Goal: Task Accomplishment & Management: Manage account settings

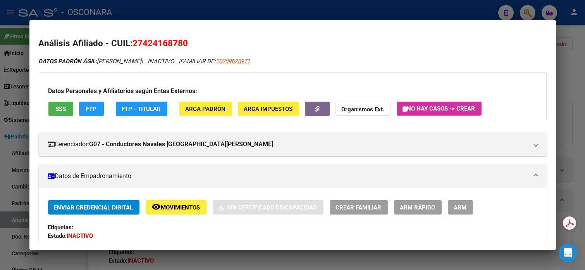
scroll to position [310, 0]
click at [575, 70] on div at bounding box center [292, 135] width 585 height 270
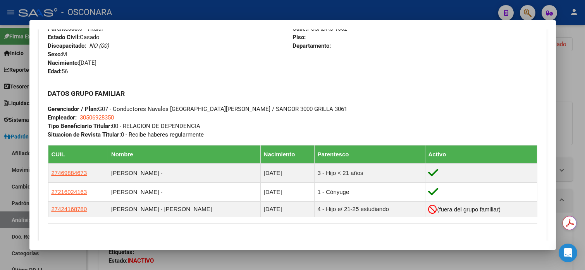
click at [572, 54] on div at bounding box center [292, 135] width 585 height 270
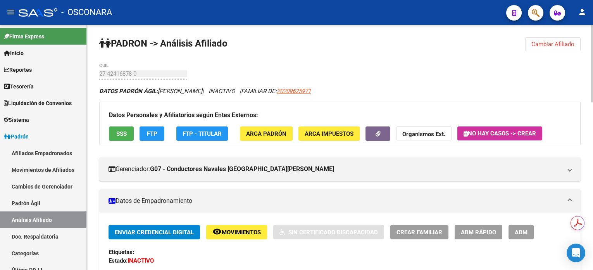
click at [554, 45] on span "Cambiar Afiliado" at bounding box center [553, 44] width 43 height 7
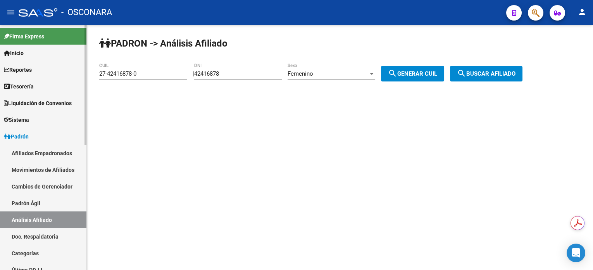
drag, startPoint x: 44, startPoint y: 202, endPoint x: 44, endPoint y: 223, distance: 20.5
click at [44, 203] on link "Padrón Ágil" at bounding box center [43, 203] width 86 height 17
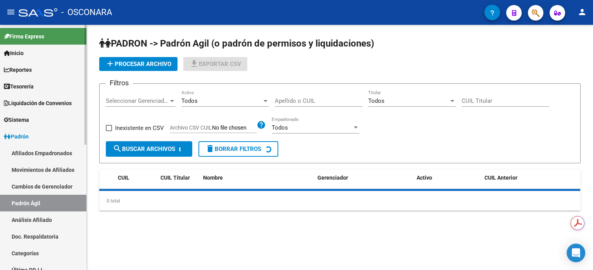
click at [44, 226] on link "Análisis Afiliado" at bounding box center [43, 219] width 86 height 17
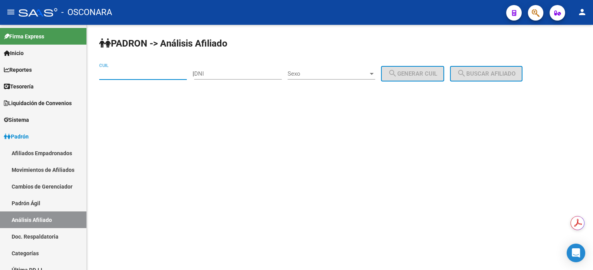
click at [148, 70] on input "CUIL" at bounding box center [143, 73] width 88 height 7
paste input "27-37610811-8"
type input "27-37610811-8"
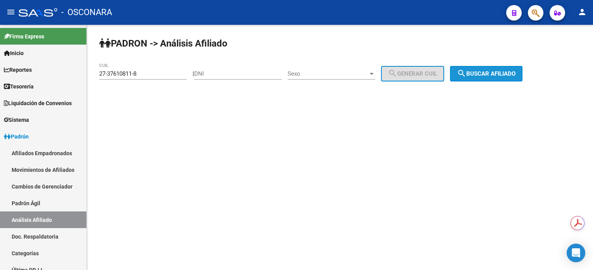
click at [505, 79] on button "search Buscar afiliado" at bounding box center [486, 74] width 73 height 16
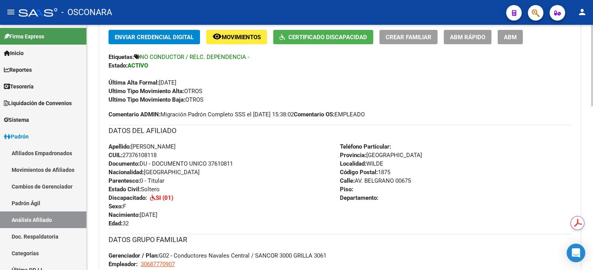
scroll to position [310, 0]
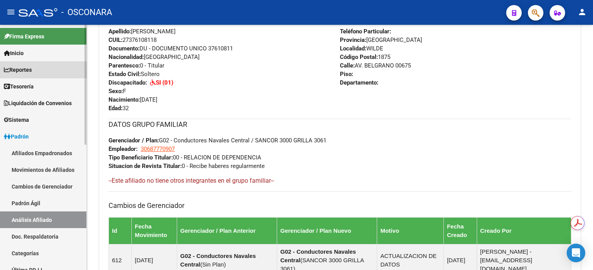
click at [43, 64] on link "Reportes" at bounding box center [43, 69] width 86 height 17
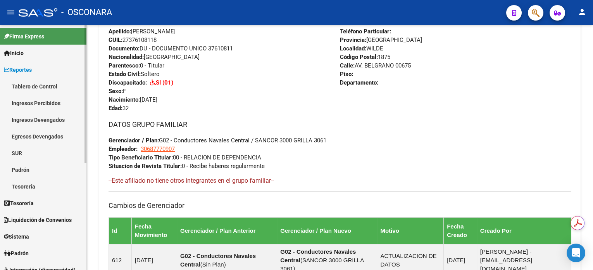
click at [33, 64] on link "Reportes" at bounding box center [43, 69] width 86 height 17
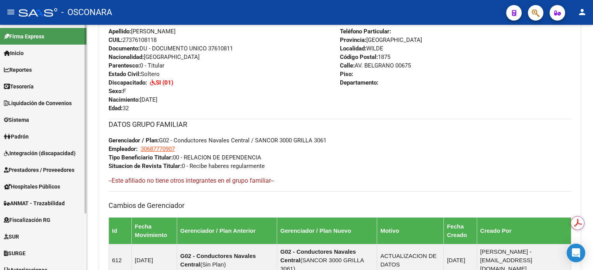
click at [33, 104] on span "Liquidación de Convenios" at bounding box center [38, 103] width 68 height 9
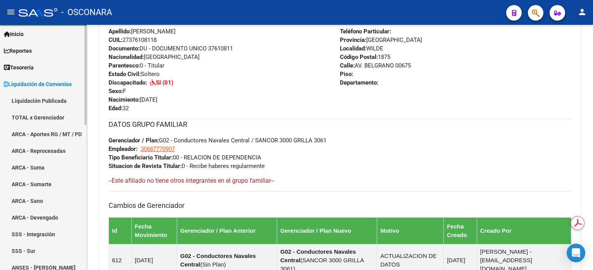
scroll to position [0, 0]
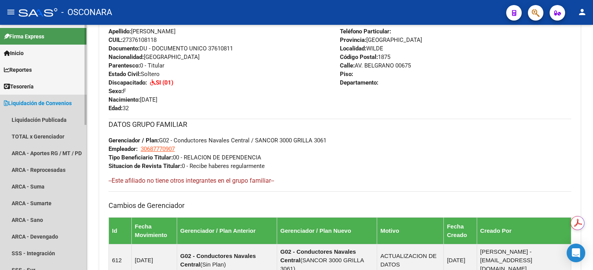
click at [6, 103] on icon at bounding box center [6, 102] width 4 height 5
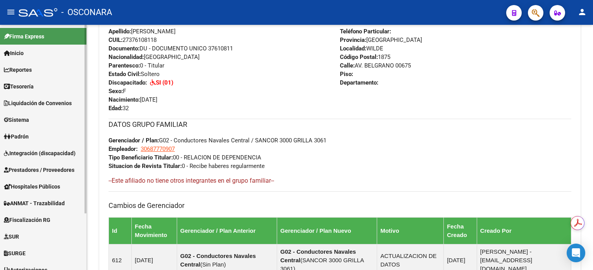
click at [29, 55] on link "Inicio" at bounding box center [43, 53] width 86 height 17
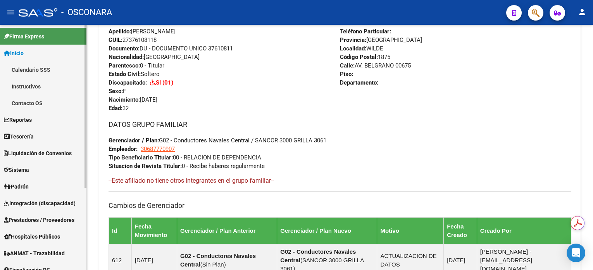
click at [31, 71] on link "Calendario SSS" at bounding box center [43, 69] width 86 height 17
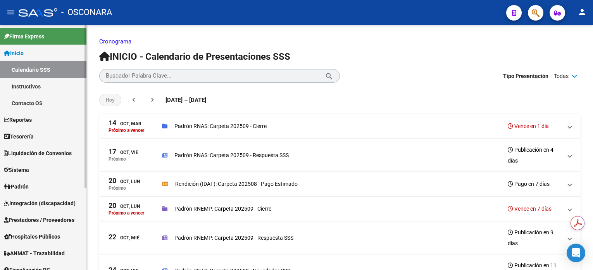
click at [35, 85] on link "Instructivos" at bounding box center [43, 86] width 86 height 17
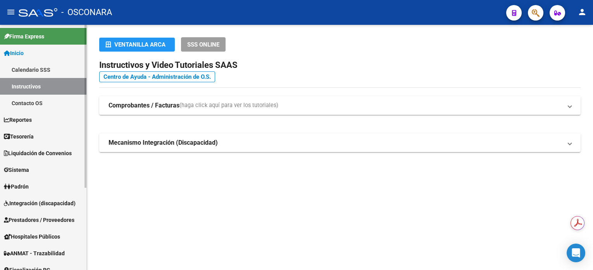
click at [43, 106] on link "Contacto OS" at bounding box center [43, 103] width 86 height 17
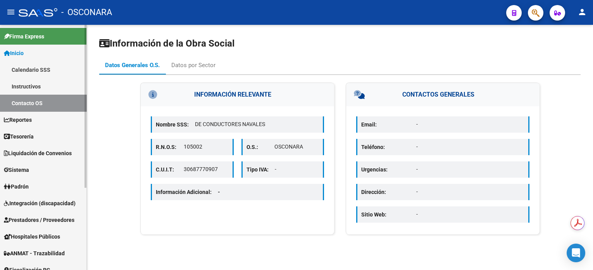
click at [6, 53] on icon at bounding box center [7, 52] width 6 height 5
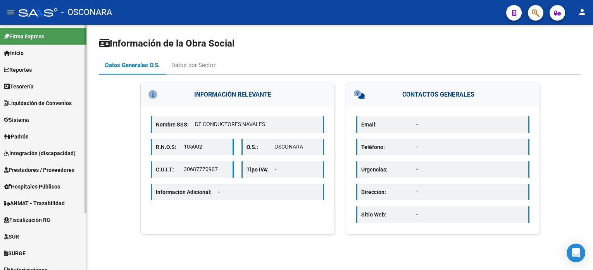
click at [27, 71] on span "Reportes" at bounding box center [18, 70] width 28 height 9
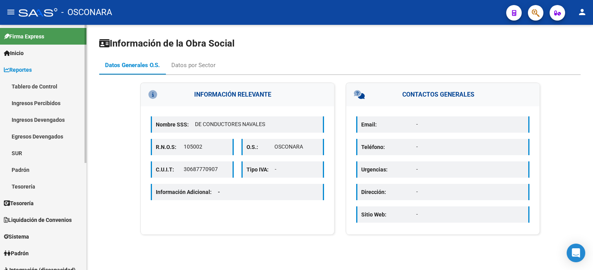
click at [36, 190] on link "Tesorería" at bounding box center [43, 186] width 86 height 17
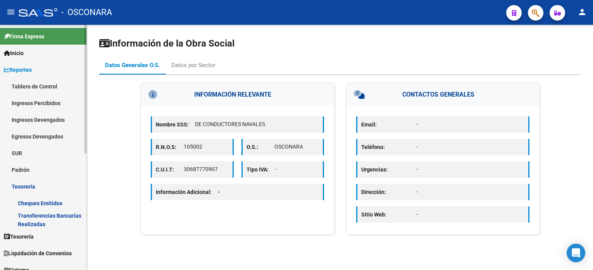
click at [26, 189] on link "Tesorería" at bounding box center [43, 186] width 86 height 17
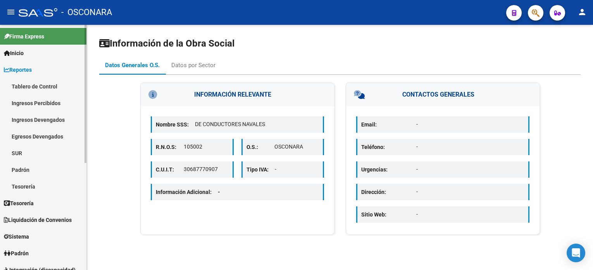
click at [34, 167] on link "Padrón" at bounding box center [43, 169] width 86 height 17
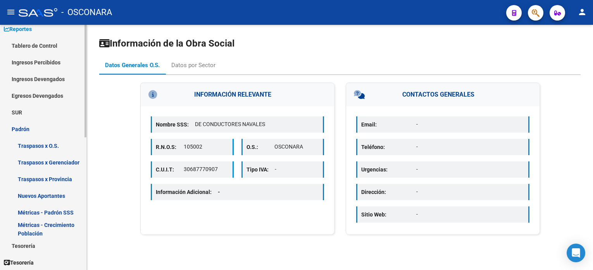
scroll to position [52, 0]
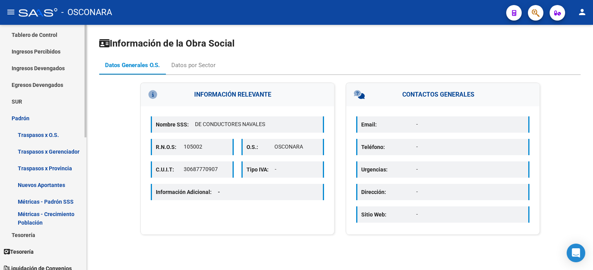
click at [12, 114] on link "Padrón" at bounding box center [43, 118] width 86 height 17
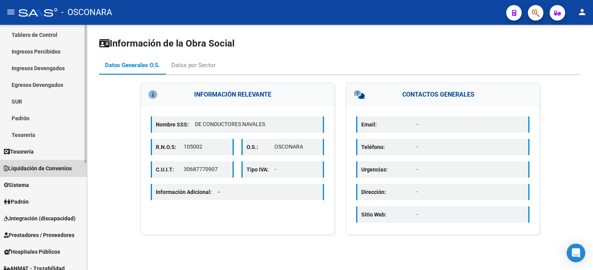
click at [44, 169] on span "Liquidación de Convenios" at bounding box center [38, 168] width 68 height 9
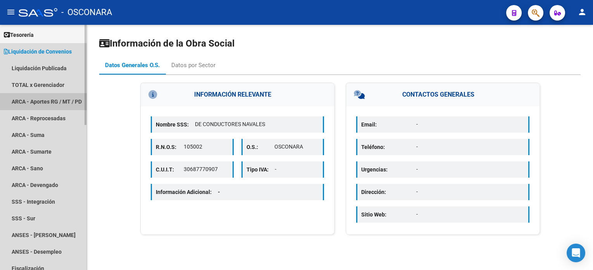
click at [51, 99] on link "ARCA - Aportes RG / MT / PD" at bounding box center [43, 101] width 86 height 17
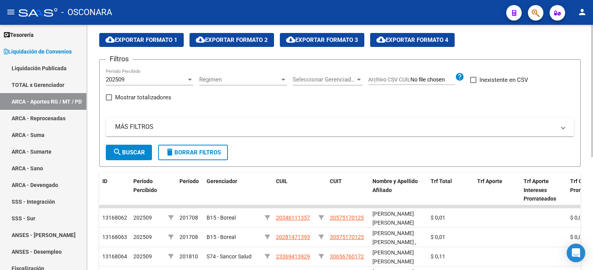
scroll to position [52, 0]
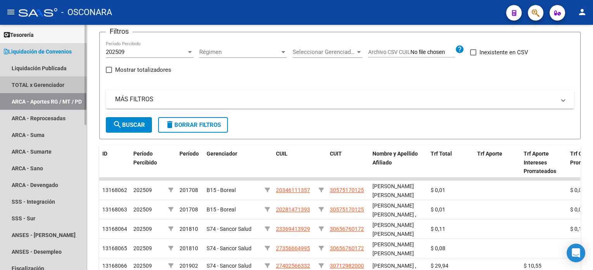
click at [38, 82] on link "TOTAL x Gerenciador" at bounding box center [43, 84] width 86 height 17
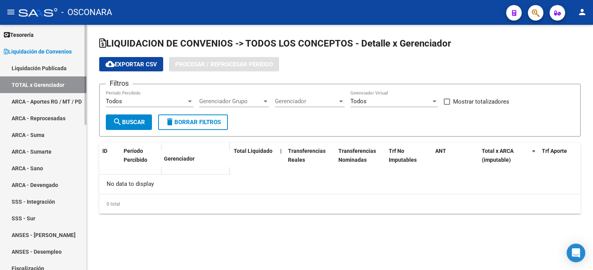
checkbox input "true"
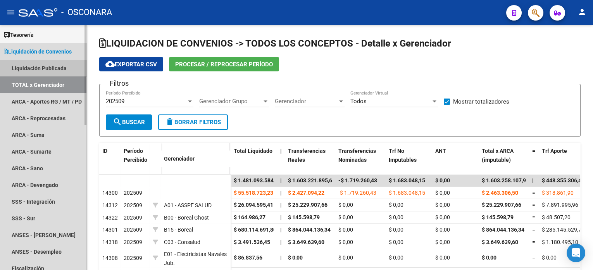
click at [57, 67] on link "Liquidación Publicada" at bounding box center [43, 68] width 86 height 17
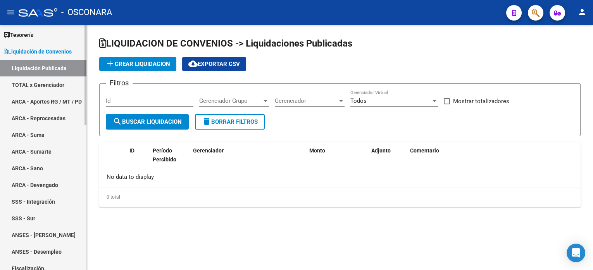
checkbox input "true"
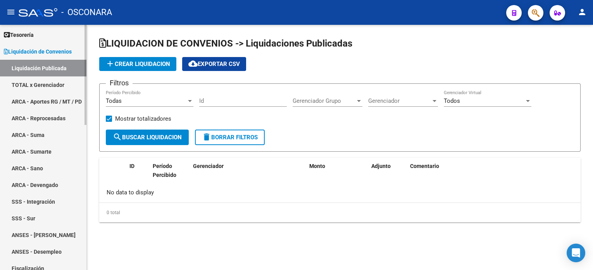
click at [51, 118] on link "ARCA - Reprocesadas" at bounding box center [43, 118] width 86 height 17
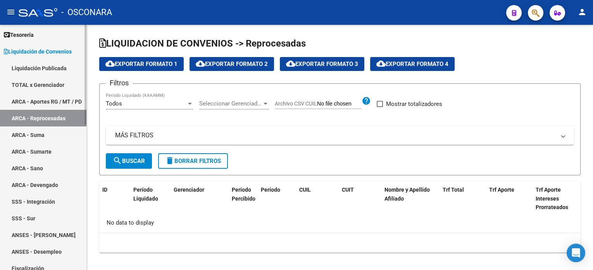
checkbox input "true"
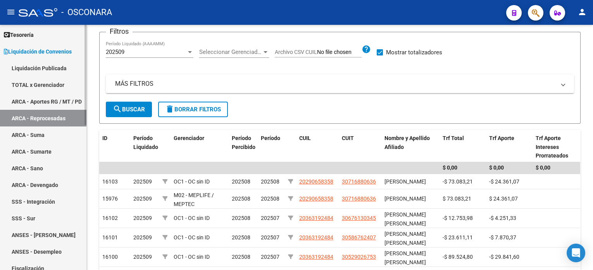
scroll to position [52, 0]
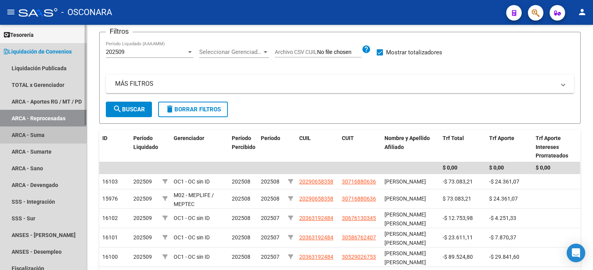
drag, startPoint x: 32, startPoint y: 132, endPoint x: 60, endPoint y: 138, distance: 28.6
click at [33, 132] on link "ARCA - Suma" at bounding box center [43, 134] width 86 height 17
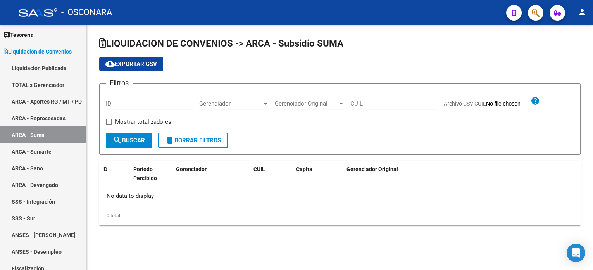
checkbox input "true"
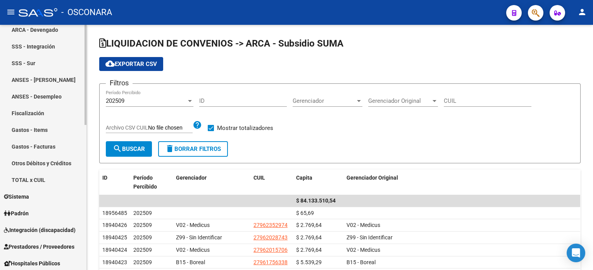
scroll to position [259, 0]
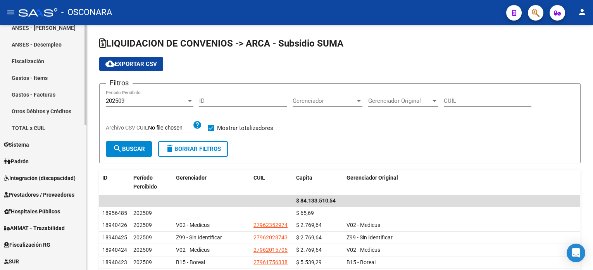
click at [54, 159] on link "Padrón" at bounding box center [43, 161] width 86 height 17
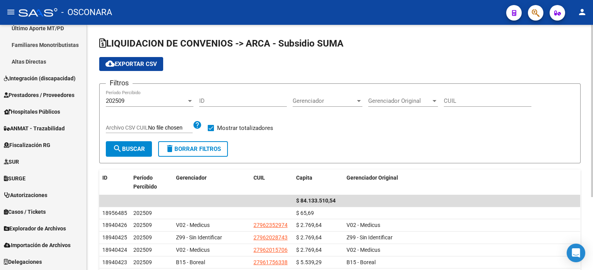
scroll to position [258, 0]
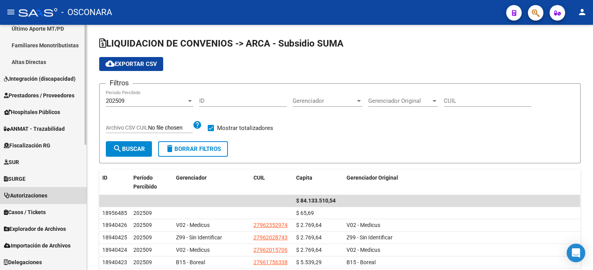
click at [34, 191] on span "Autorizaciones" at bounding box center [25, 195] width 43 height 9
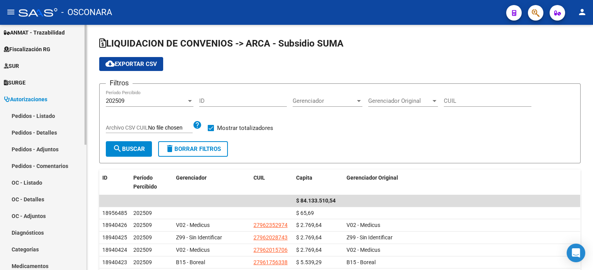
scroll to position [204, 0]
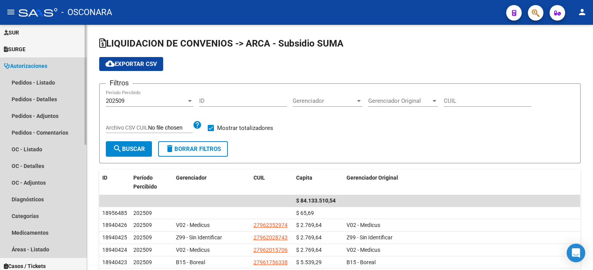
click at [4, 64] on icon at bounding box center [7, 65] width 6 height 5
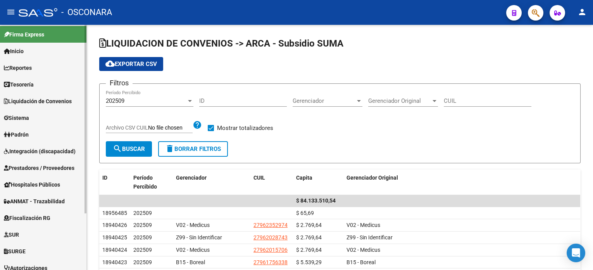
scroll to position [0, 0]
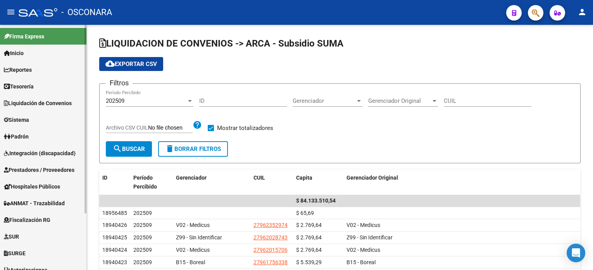
click at [38, 143] on link "Padrón" at bounding box center [43, 136] width 86 height 17
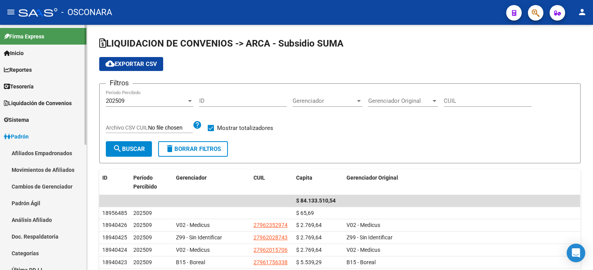
click at [39, 220] on link "Análisis Afiliado" at bounding box center [43, 219] width 86 height 17
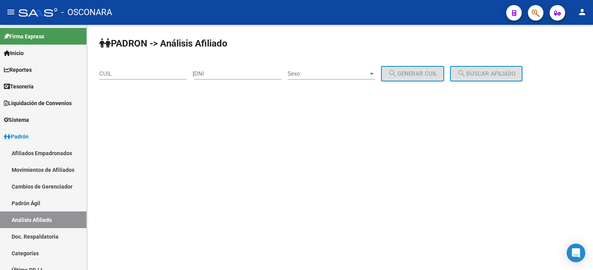
click at [164, 69] on div "CUIL" at bounding box center [143, 71] width 88 height 17
click at [162, 71] on input "CUIL" at bounding box center [143, 73] width 88 height 7
paste input "20-27309244-8"
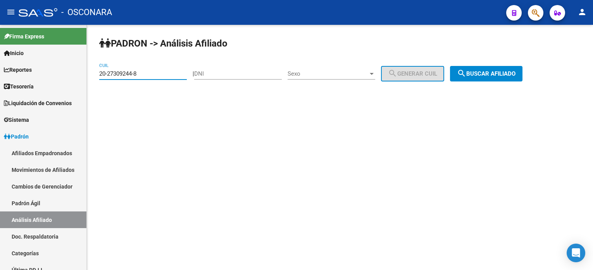
type input "20-27309244-8"
click at [483, 80] on button "search Buscar afiliado" at bounding box center [486, 74] width 73 height 16
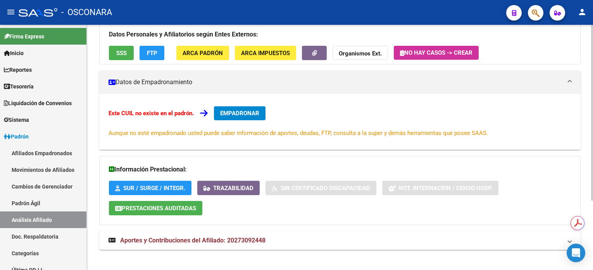
scroll to position [97, 0]
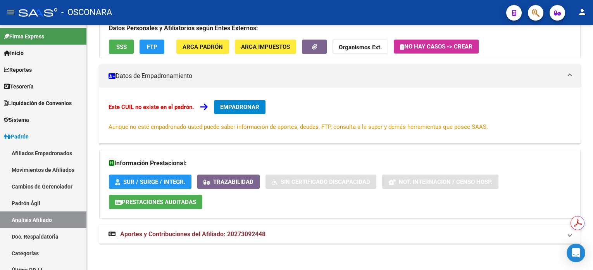
click at [290, 231] on mat-panel-title "Aportes y Contribuciones del Afiliado: 20273092448" at bounding box center [336, 234] width 454 height 9
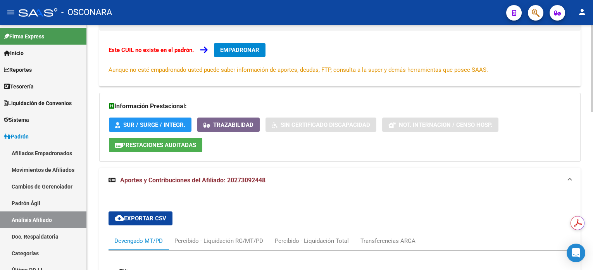
scroll to position [155, 0]
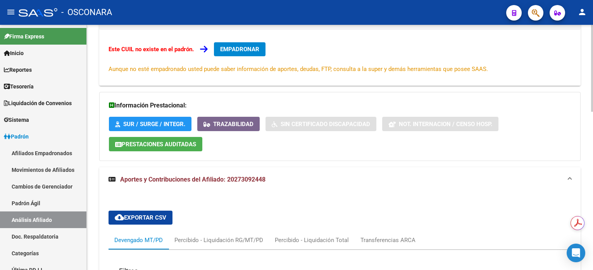
drag, startPoint x: 228, startPoint y: 179, endPoint x: 272, endPoint y: 181, distance: 43.5
click at [272, 181] on mat-panel-title "Aportes y Contribuciones del Afiliado: 20273092448" at bounding box center [336, 179] width 454 height 9
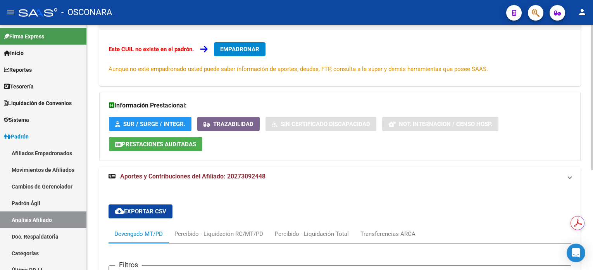
scroll to position [97, 0]
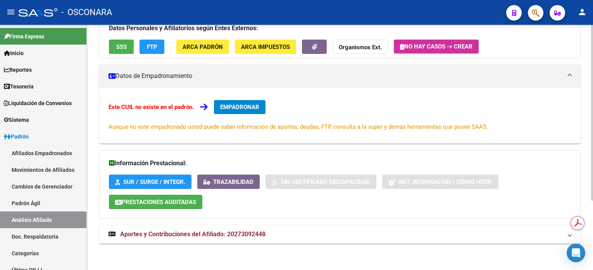
copy span "20273092448"
click at [215, 240] on mat-expansion-panel-header "Aportes y Contribuciones del Afiliado: 20273092448" at bounding box center [340, 234] width 482 height 19
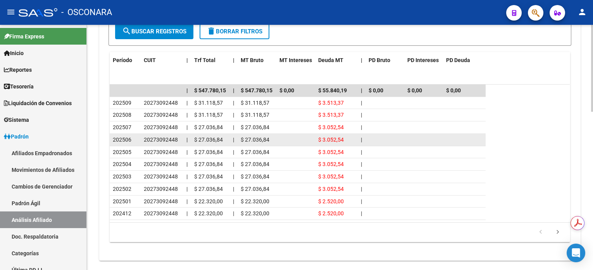
scroll to position [449, 0]
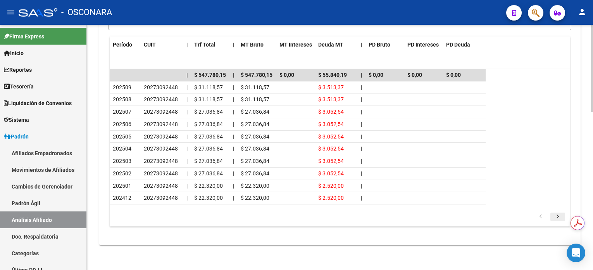
click at [557, 215] on icon "go to next page" at bounding box center [558, 217] width 10 height 9
click at [558, 217] on icon "go to next page" at bounding box center [558, 217] width 10 height 9
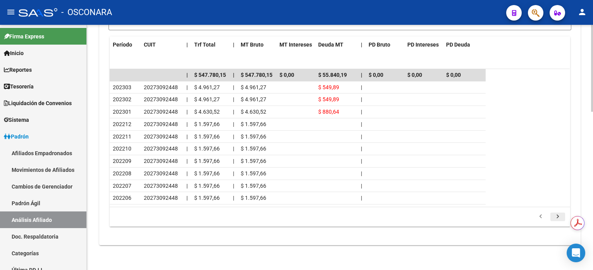
click at [561, 213] on icon "go to next page" at bounding box center [558, 217] width 10 height 9
click at [557, 214] on icon "go to next page" at bounding box center [558, 217] width 10 height 9
click at [558, 214] on icon "go to next page" at bounding box center [558, 217] width 10 height 9
click at [557, 215] on icon "go to next page" at bounding box center [558, 217] width 10 height 9
click at [557, 218] on icon "go to next page" at bounding box center [558, 217] width 10 height 9
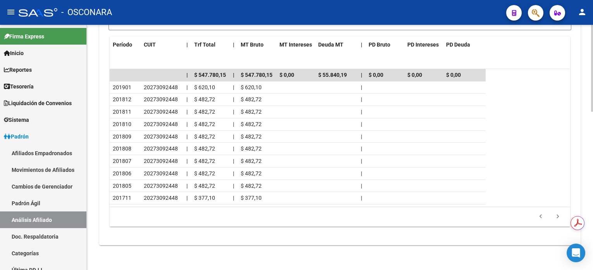
click at [557, 218] on icon "go to next page" at bounding box center [558, 217] width 10 height 9
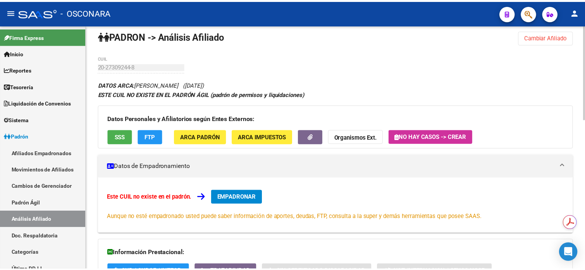
scroll to position [0, 0]
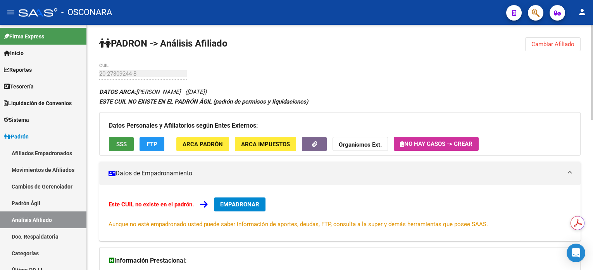
click at [123, 141] on span "SSS" at bounding box center [121, 144] width 10 height 7
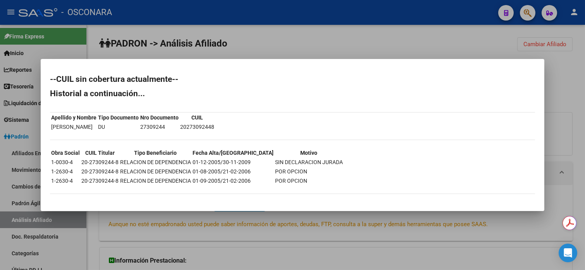
click at [324, 35] on div at bounding box center [292, 135] width 585 height 270
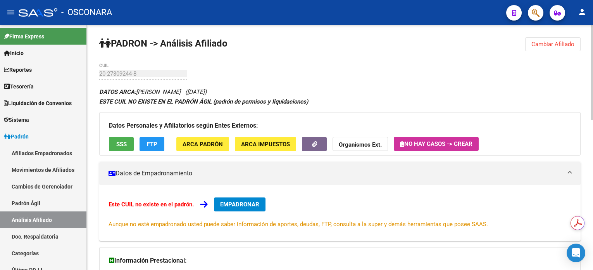
click at [537, 45] on span "Cambiar Afiliado" at bounding box center [553, 44] width 43 height 7
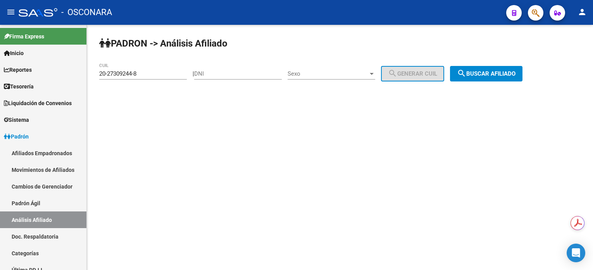
click at [508, 74] on span "search Buscar afiliado" at bounding box center [486, 73] width 59 height 7
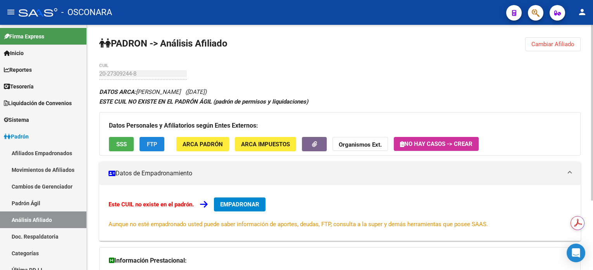
click at [153, 147] on span "FTP" at bounding box center [152, 144] width 10 height 7
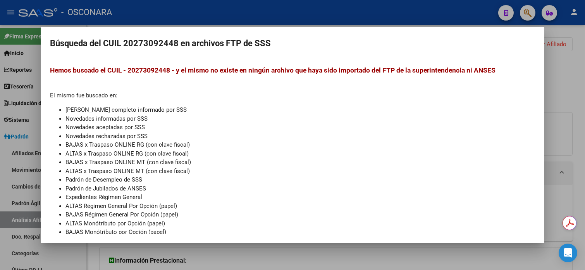
click at [580, 99] on div at bounding box center [292, 135] width 585 height 270
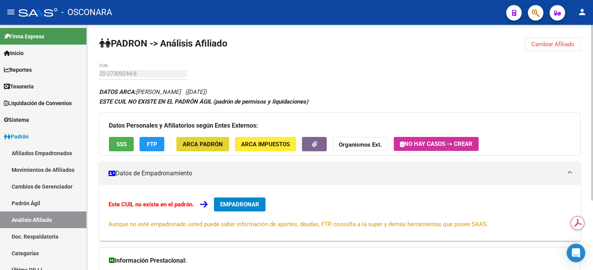
click at [211, 142] on span "ARCA Padrón" at bounding box center [203, 144] width 40 height 7
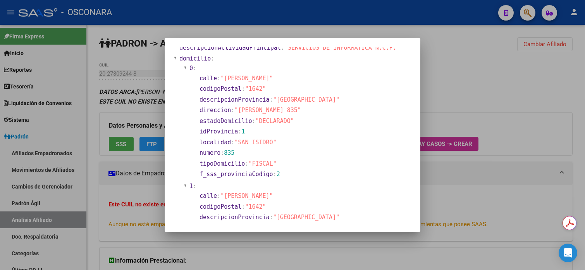
scroll to position [52, 0]
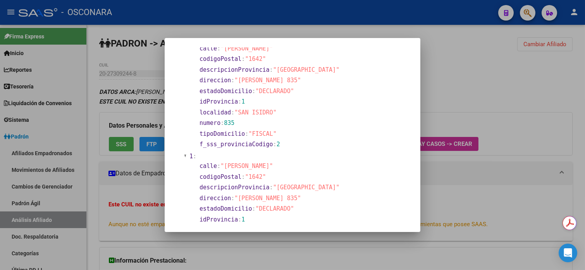
click at [310, 29] on div at bounding box center [292, 135] width 585 height 270
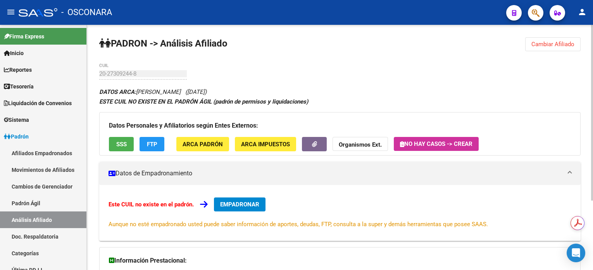
click at [255, 143] on span "ARCA Impuestos" at bounding box center [265, 144] width 49 height 7
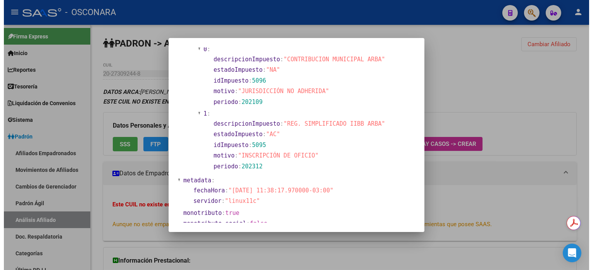
scroll to position [561, 0]
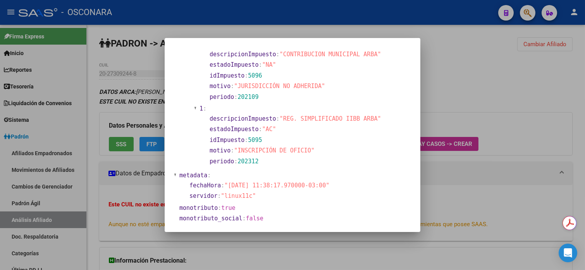
click at [466, 68] on div at bounding box center [292, 135] width 585 height 270
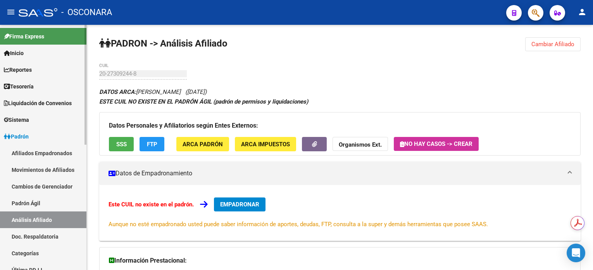
click at [41, 221] on link "Análisis Afiliado" at bounding box center [43, 219] width 86 height 17
click at [37, 88] on link "Tesorería" at bounding box center [43, 86] width 86 height 17
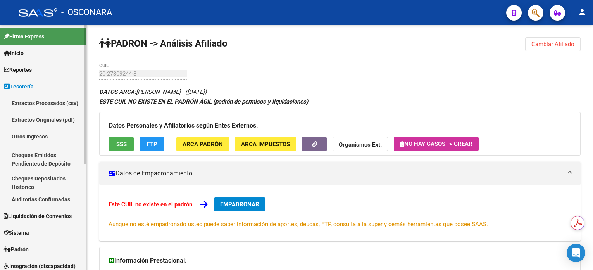
click at [45, 71] on link "Reportes" at bounding box center [43, 69] width 86 height 17
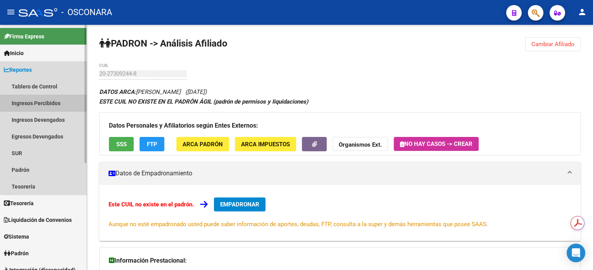
click at [56, 100] on link "Ingresos Percibidos" at bounding box center [43, 103] width 86 height 17
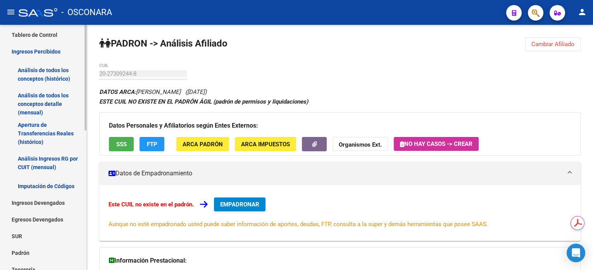
scroll to position [103, 0]
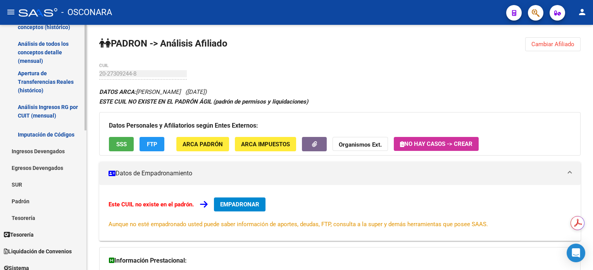
click at [47, 150] on link "Ingresos Devengados" at bounding box center [43, 151] width 86 height 17
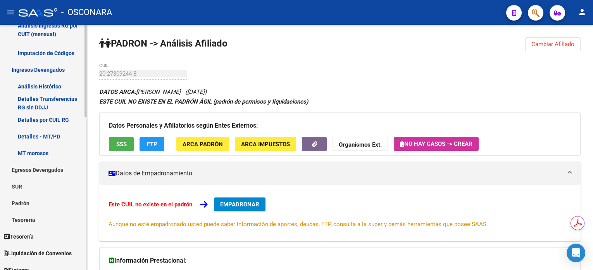
scroll to position [207, 0]
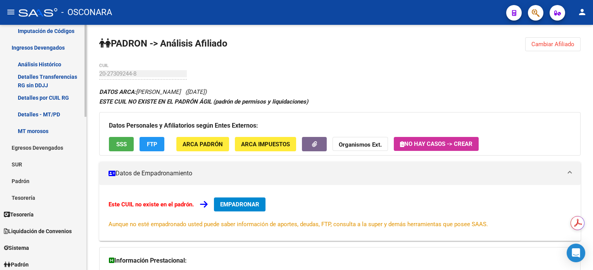
click at [60, 147] on link "Egresos Devengados" at bounding box center [43, 147] width 86 height 17
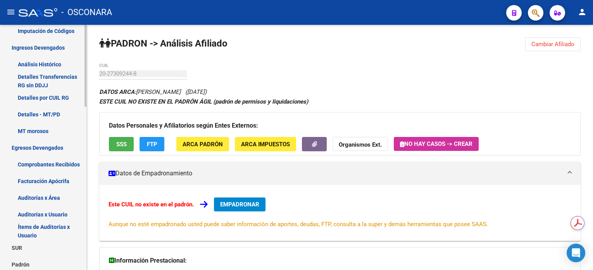
click at [60, 147] on link "Egresos Devengados" at bounding box center [43, 147] width 86 height 17
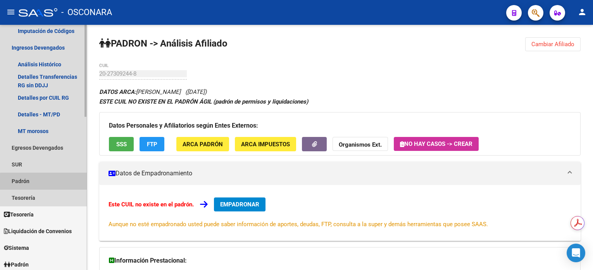
click at [48, 185] on link "Padrón" at bounding box center [43, 181] width 86 height 17
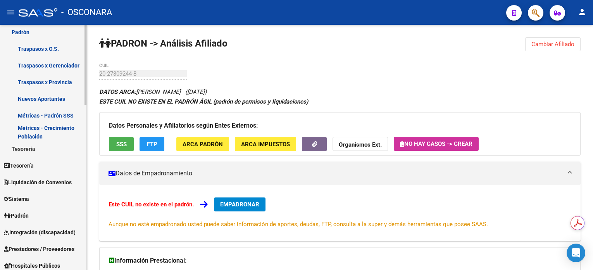
scroll to position [362, 0]
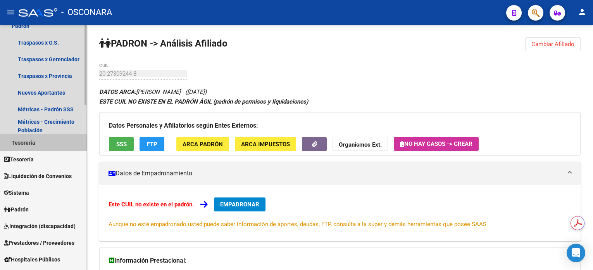
click at [53, 146] on link "Tesorería" at bounding box center [43, 142] width 86 height 17
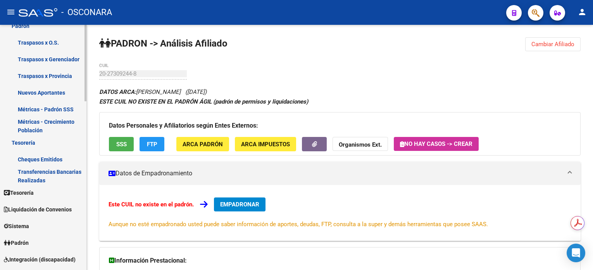
click at [34, 196] on span "Tesorería" at bounding box center [19, 192] width 30 height 9
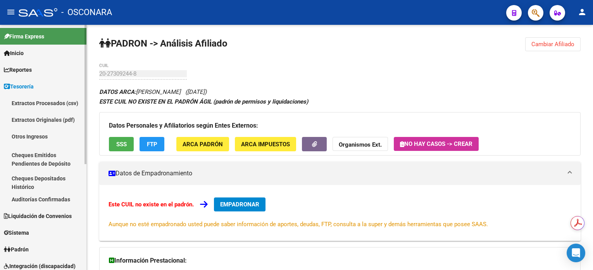
scroll to position [0, 0]
click at [27, 87] on span "Tesorería" at bounding box center [19, 86] width 30 height 9
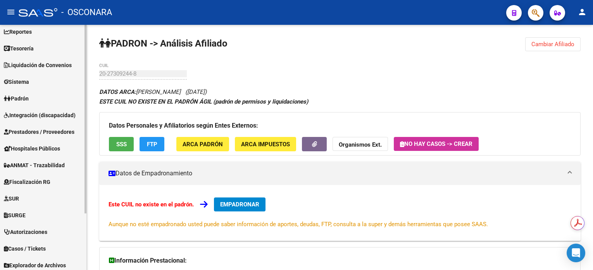
scroll to position [52, 0]
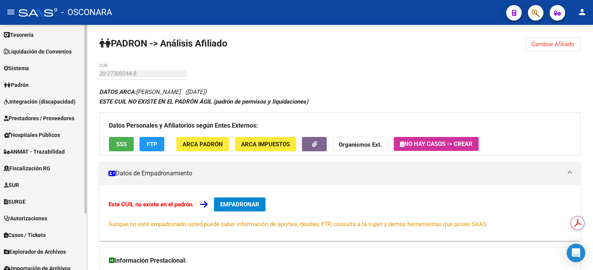
click at [34, 169] on span "Fiscalización RG" at bounding box center [27, 168] width 47 height 9
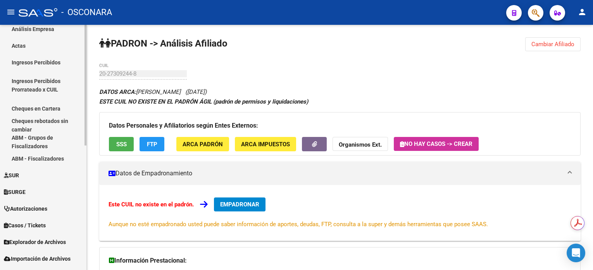
scroll to position [254, 0]
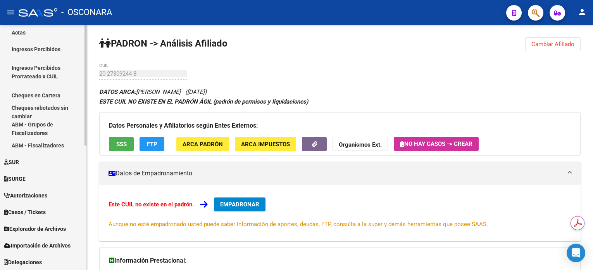
click at [31, 213] on span "Casos / Tickets" at bounding box center [25, 212] width 42 height 9
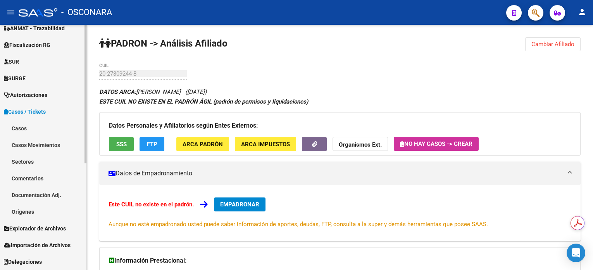
scroll to position [174, 0]
click at [48, 231] on span "Explorador de Archivos" at bounding box center [35, 229] width 62 height 9
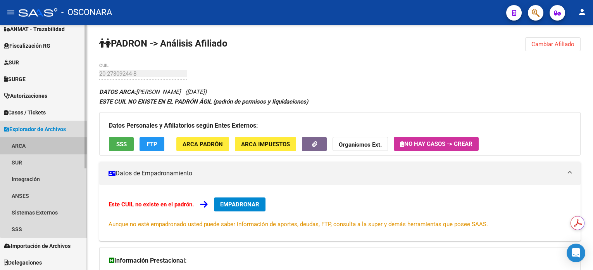
click at [53, 141] on link "ARCA" at bounding box center [43, 145] width 86 height 17
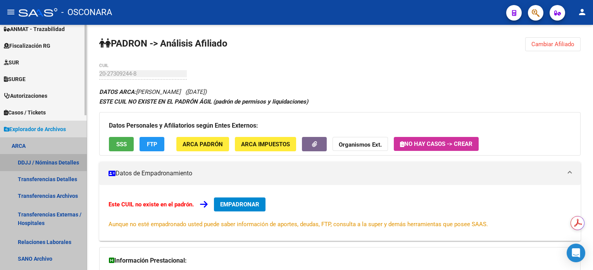
click at [53, 162] on link "DDJJ / Nóminas Detalles" at bounding box center [43, 162] width 86 height 17
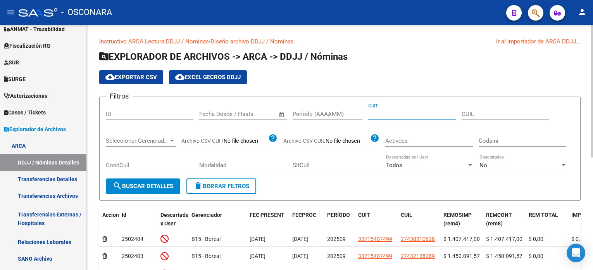
click at [411, 111] on input "CUIT" at bounding box center [412, 114] width 88 height 7
click at [307, 165] on input "SitCuil" at bounding box center [337, 165] width 88 height 7
click at [123, 166] on input "CondCuil" at bounding box center [150, 165] width 88 height 7
paste input "27376108118"
type input "27376108118"
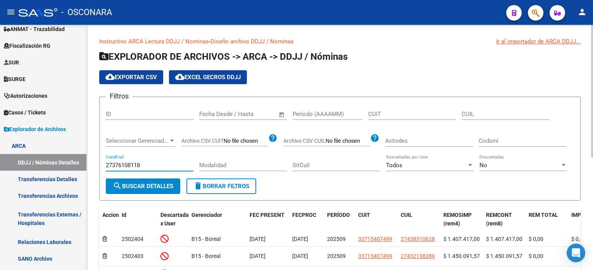
click at [143, 184] on span "search Buscar Detalles" at bounding box center [143, 186] width 60 height 7
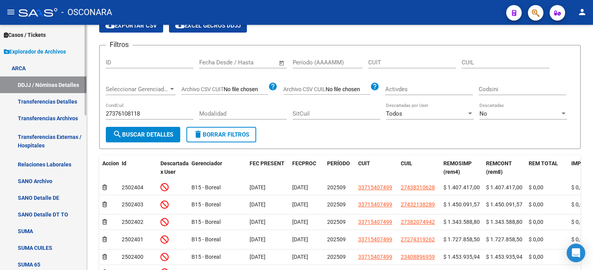
scroll to position [226, 0]
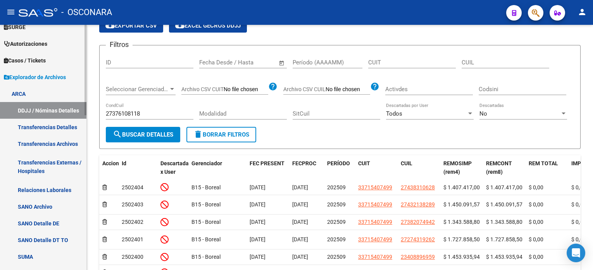
click at [57, 190] on link "Relaciones Laborales" at bounding box center [43, 189] width 86 height 17
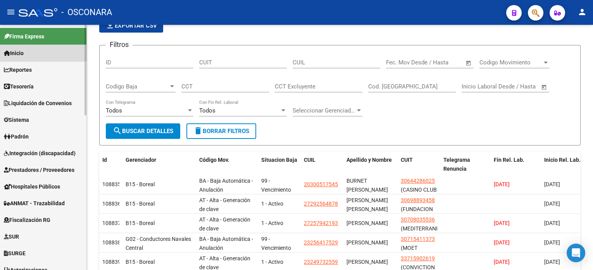
click at [41, 48] on link "Inicio" at bounding box center [43, 53] width 86 height 17
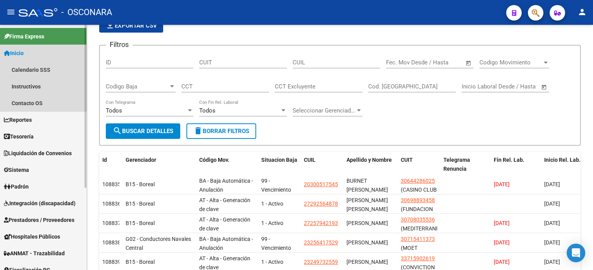
click at [16, 54] on span "Inicio" at bounding box center [14, 53] width 20 height 9
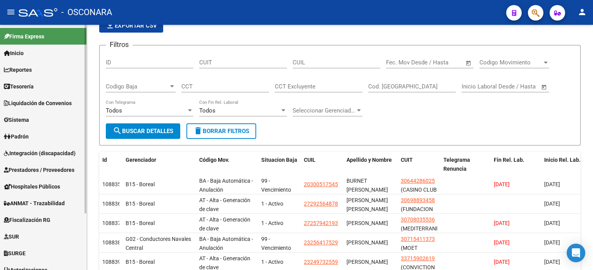
click at [22, 72] on span "Reportes" at bounding box center [18, 70] width 28 height 9
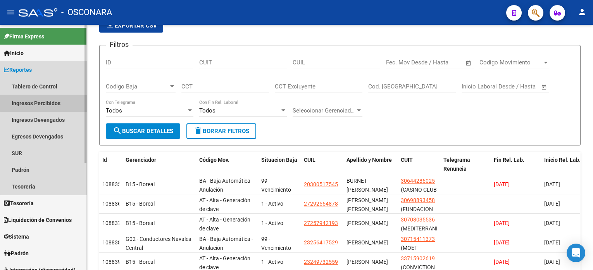
click at [55, 100] on link "Ingresos Percibidos" at bounding box center [43, 103] width 86 height 17
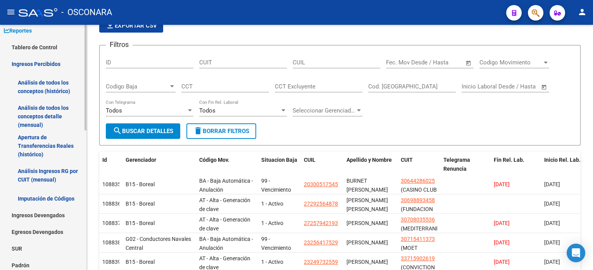
scroll to position [52, 0]
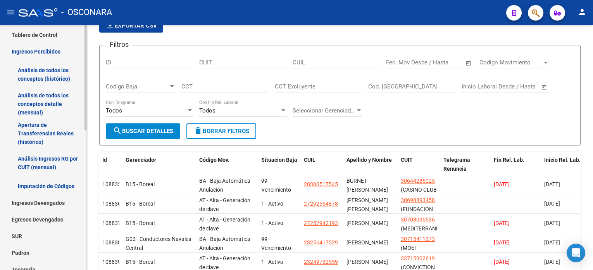
click at [33, 51] on link "Ingresos Percibidos" at bounding box center [43, 51] width 86 height 17
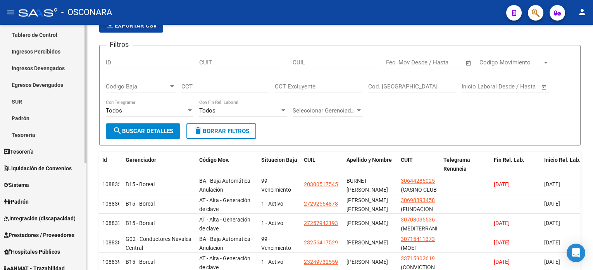
click at [30, 70] on link "Ingresos Devengados" at bounding box center [43, 68] width 86 height 17
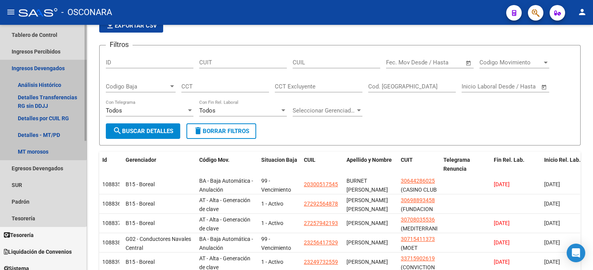
click at [30, 70] on link "Ingresos Devengados" at bounding box center [43, 68] width 86 height 17
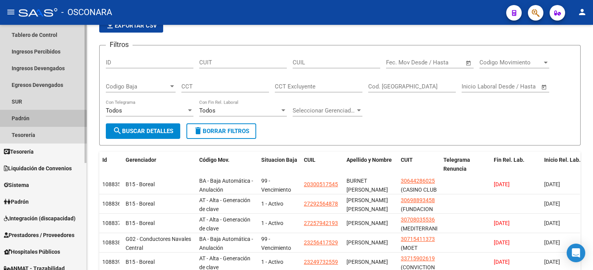
click at [31, 122] on link "Padrón" at bounding box center [43, 118] width 86 height 17
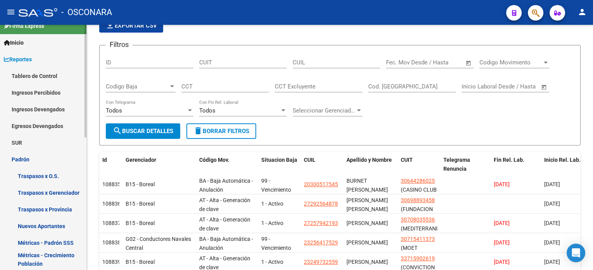
scroll to position [0, 0]
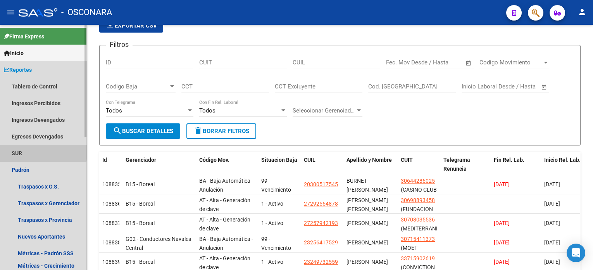
click at [17, 152] on link "SUR" at bounding box center [43, 153] width 86 height 17
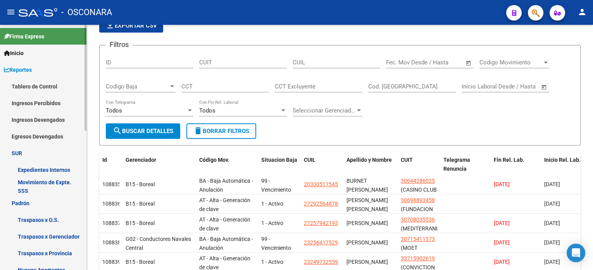
click at [19, 152] on link "SUR" at bounding box center [43, 153] width 86 height 17
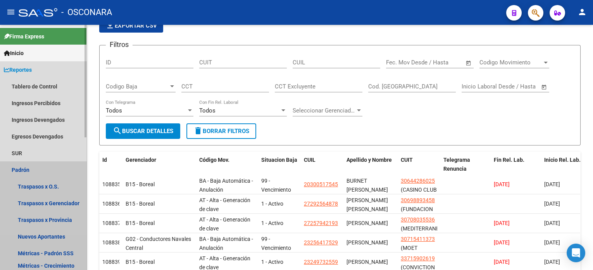
click at [19, 168] on link "Padrón" at bounding box center [43, 169] width 86 height 17
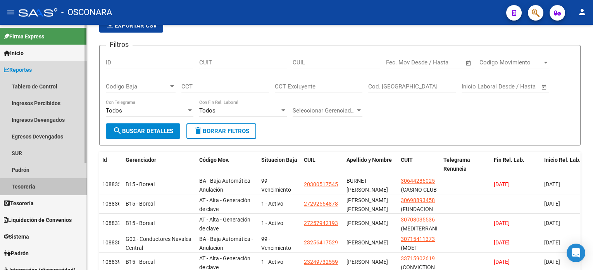
click at [45, 189] on link "Tesorería" at bounding box center [43, 186] width 86 height 17
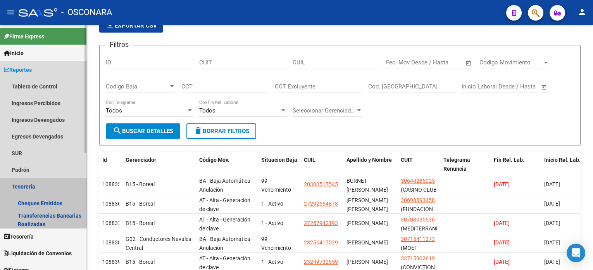
click at [47, 188] on link "Tesorería" at bounding box center [43, 186] width 86 height 17
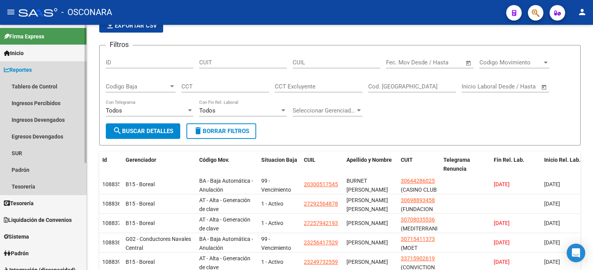
click at [31, 66] on span "Reportes" at bounding box center [18, 70] width 28 height 9
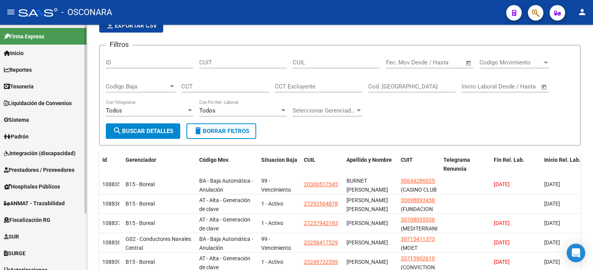
click at [31, 88] on span "Tesorería" at bounding box center [19, 86] width 30 height 9
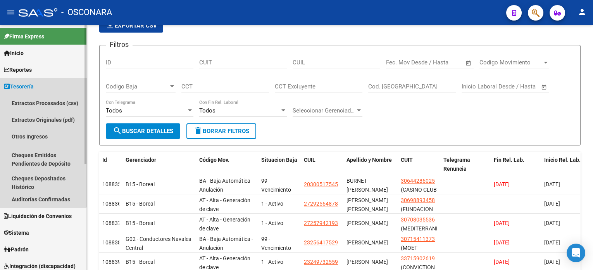
click at [24, 89] on span "Tesorería" at bounding box center [19, 86] width 30 height 9
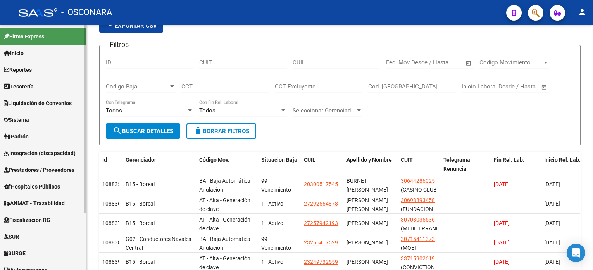
click at [24, 106] on span "Liquidación de Convenios" at bounding box center [38, 103] width 68 height 9
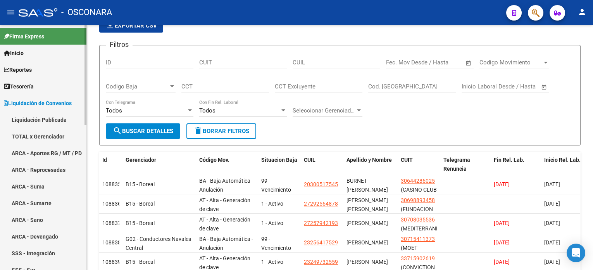
click at [36, 152] on link "ARCA - Aportes RG / MT / PD" at bounding box center [43, 153] width 86 height 17
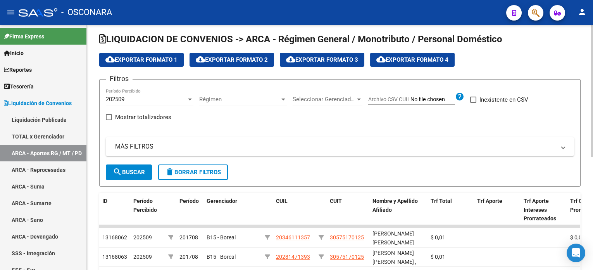
scroll to position [52, 0]
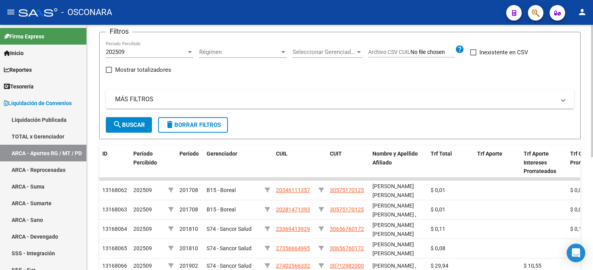
click at [389, 52] on span "Archivo CSV CUIL" at bounding box center [389, 52] width 42 height 6
click at [411, 52] on input "Archivo CSV CUIL" at bounding box center [433, 52] width 45 height 7
click at [160, 92] on mat-expansion-panel-header "MÁS FILTROS" at bounding box center [340, 99] width 468 height 19
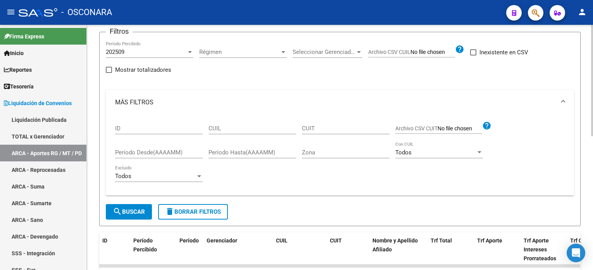
click at [252, 125] on input "CUIL" at bounding box center [253, 128] width 88 height 7
paste input "27-37610811-8"
type input "27-37610811-8"
click at [133, 211] on span "search Buscar" at bounding box center [129, 211] width 32 height 7
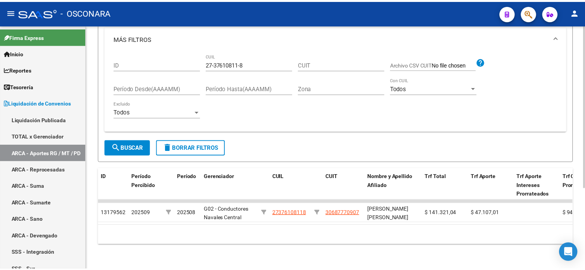
scroll to position [122, 0]
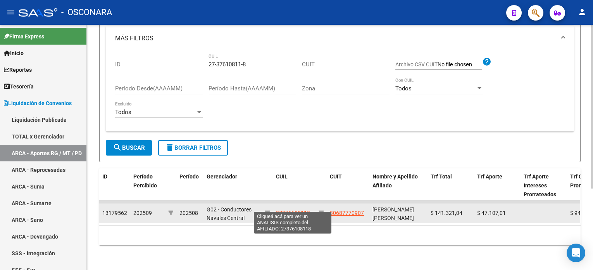
click at [292, 210] on span "27376108118" at bounding box center [293, 213] width 34 height 6
type textarea "27376108118"
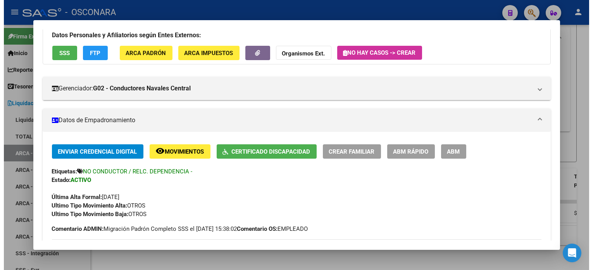
scroll to position [0, 0]
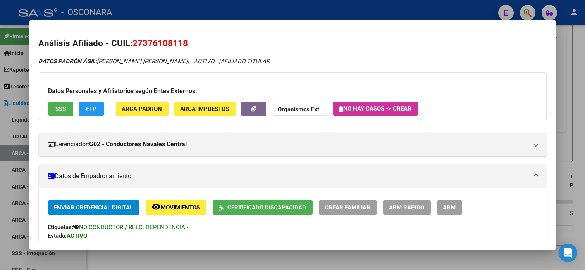
click at [576, 66] on div at bounding box center [292, 135] width 585 height 270
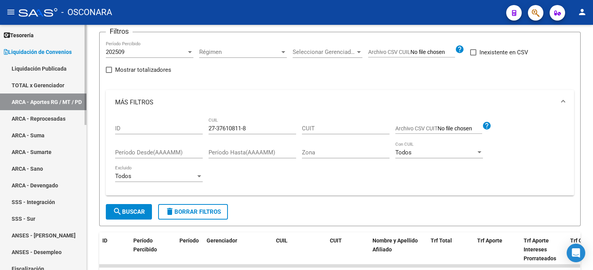
scroll to position [52, 0]
click at [50, 99] on link "ARCA - Aportes RG / MT / PD" at bounding box center [43, 101] width 86 height 17
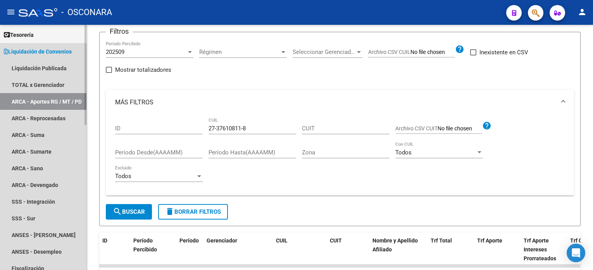
click at [15, 50] on span "Liquidación de Convenios" at bounding box center [38, 51] width 68 height 9
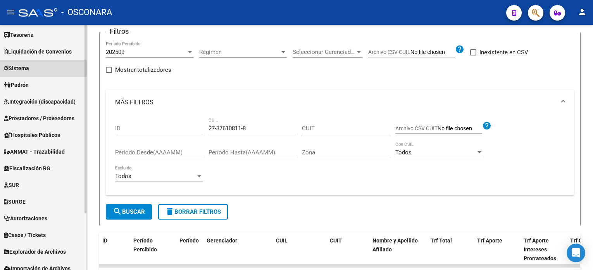
click at [39, 68] on link "Sistema" at bounding box center [43, 68] width 86 height 17
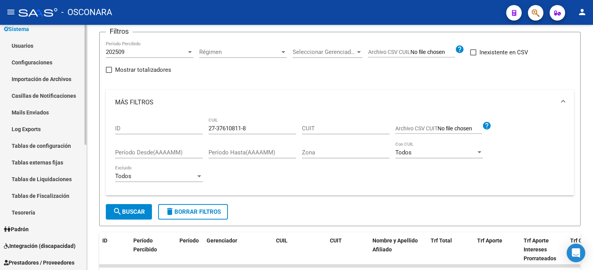
scroll to position [103, 0]
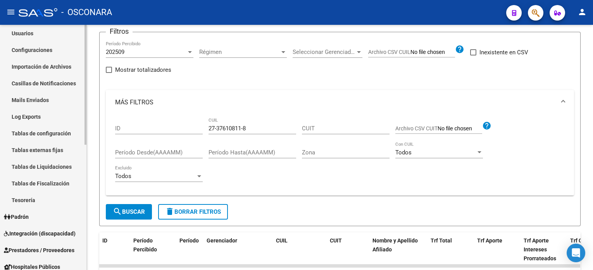
click at [33, 213] on link "Padrón" at bounding box center [43, 216] width 86 height 17
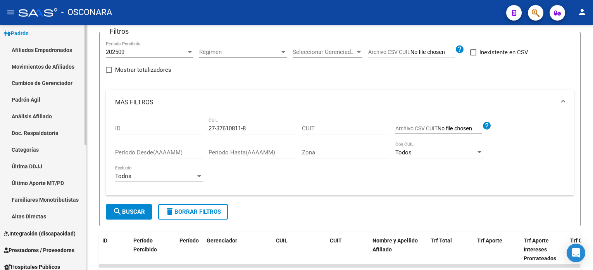
click at [65, 49] on link "Afiliados Empadronados" at bounding box center [43, 49] width 86 height 17
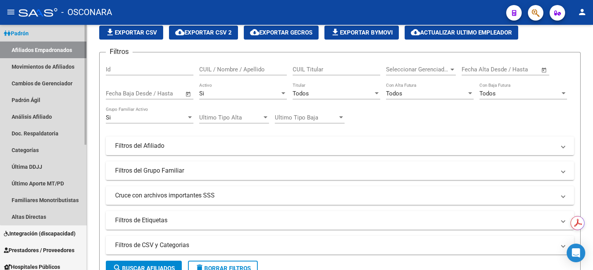
click at [50, 37] on link "Padrón" at bounding box center [43, 33] width 86 height 17
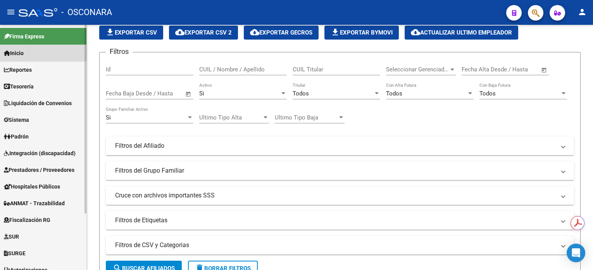
click at [38, 53] on link "Inicio" at bounding box center [43, 53] width 86 height 17
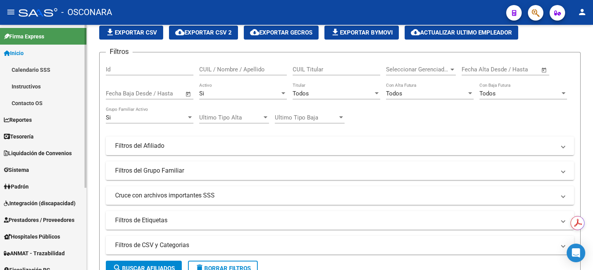
click at [38, 54] on link "Inicio" at bounding box center [43, 53] width 86 height 17
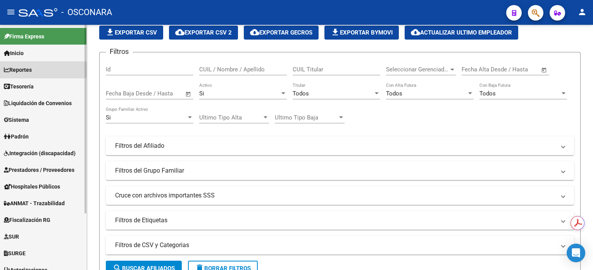
click at [41, 70] on link "Reportes" at bounding box center [43, 69] width 86 height 17
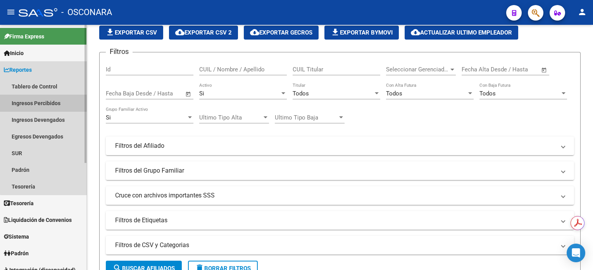
click at [47, 105] on link "Ingresos Percibidos" at bounding box center [43, 103] width 86 height 17
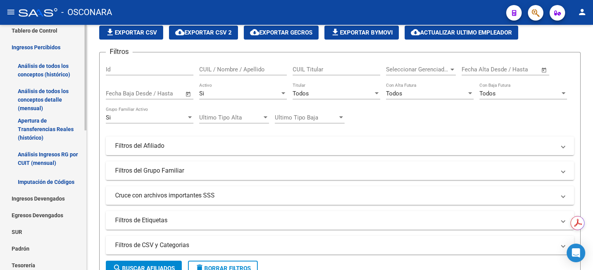
scroll to position [58, 0]
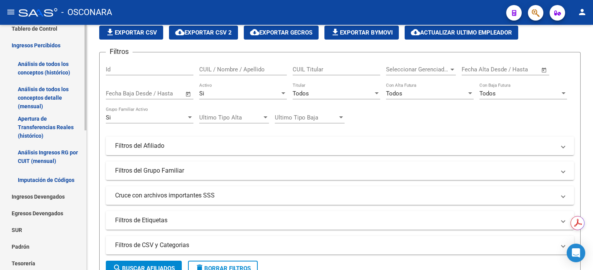
click at [88, 144] on mat-sidenav-container "Firma Express Inicio Calendario SSS Instructivos Contacto OS Reportes Tablero d…" at bounding box center [296, 147] width 593 height 245
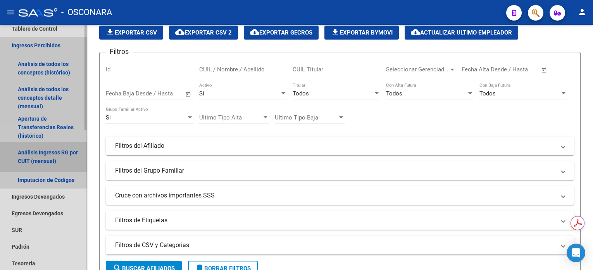
click at [30, 157] on link "Análisis Ingresos RG por CUIT (mensual)" at bounding box center [43, 156] width 86 height 29
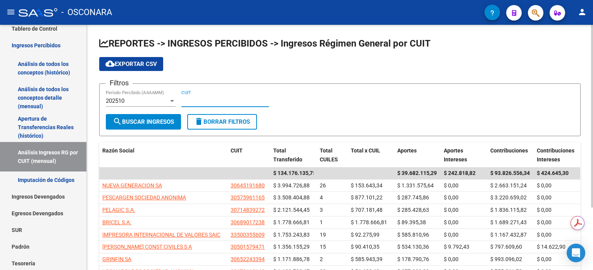
click at [212, 101] on input "CUIT" at bounding box center [225, 100] width 88 height 7
paste input "27-37610811-8"
type input "27-37610811-8"
click at [141, 118] on span "search Buscar Ingresos" at bounding box center [143, 121] width 61 height 7
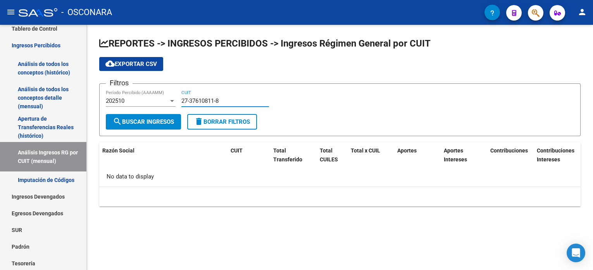
drag, startPoint x: 224, startPoint y: 97, endPoint x: 163, endPoint y: 105, distance: 61.8
click at [164, 105] on div "Filtros 202510 Período Percibido (AAAAMM) 27-37610811-8 CUIT" at bounding box center [340, 102] width 468 height 24
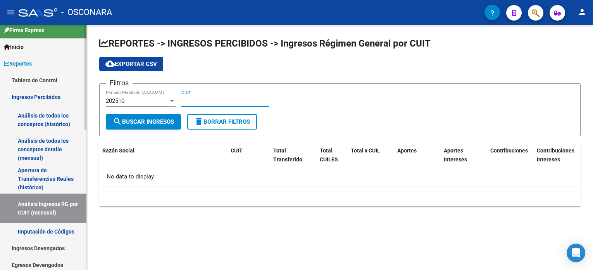
click at [24, 59] on span "Reportes" at bounding box center [18, 63] width 28 height 9
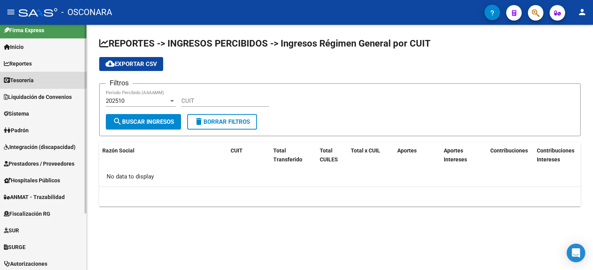
click at [33, 79] on span "Tesorería" at bounding box center [19, 80] width 30 height 9
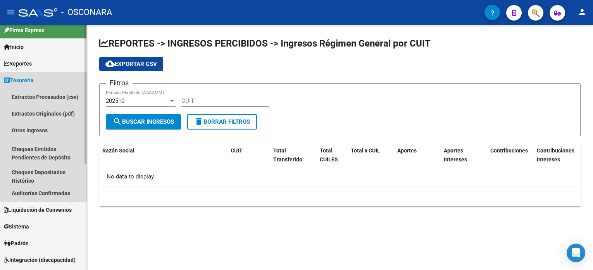
click at [34, 83] on span "Tesorería" at bounding box center [19, 80] width 30 height 9
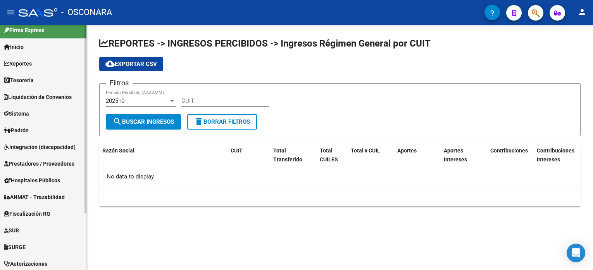
click at [30, 93] on span "Liquidación de Convenios" at bounding box center [38, 97] width 68 height 9
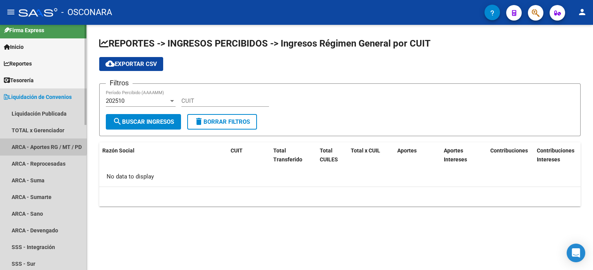
click at [42, 145] on link "ARCA - Aportes RG / MT / PD" at bounding box center [43, 146] width 86 height 17
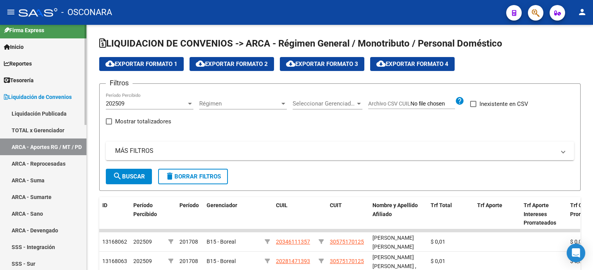
click at [7, 97] on icon at bounding box center [6, 96] width 4 height 5
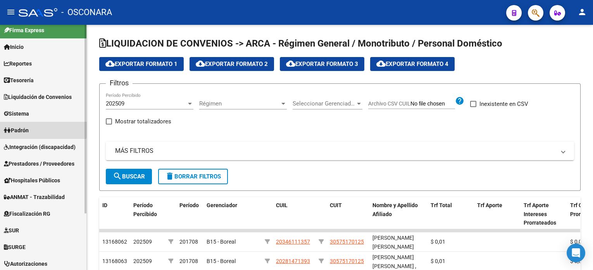
click at [33, 128] on link "Padrón" at bounding box center [43, 130] width 86 height 17
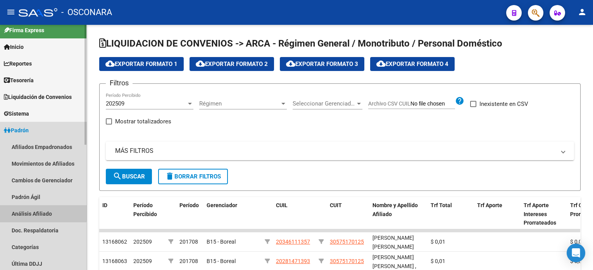
drag, startPoint x: 30, startPoint y: 211, endPoint x: 231, endPoint y: 251, distance: 205.3
click at [30, 210] on link "Análisis Afiliado" at bounding box center [43, 213] width 86 height 17
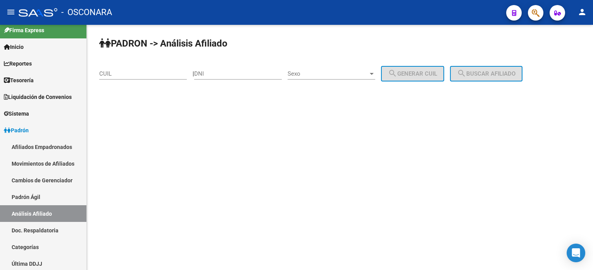
click at [120, 73] on input "CUIL" at bounding box center [143, 73] width 88 height 7
paste input "20-12085240-0"
click at [490, 80] on button "search Buscar afiliado" at bounding box center [486, 74] width 73 height 16
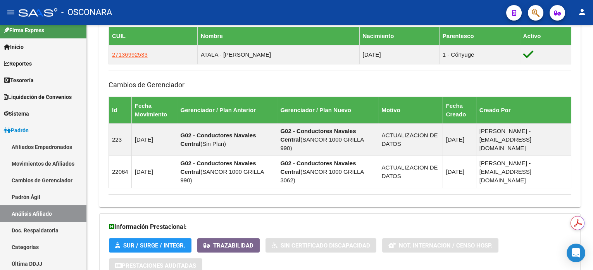
scroll to position [514, 0]
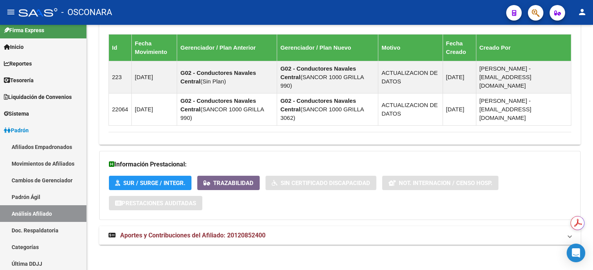
click at [252, 233] on span "Aportes y Contribuciones del Afiliado: 20120852400" at bounding box center [192, 234] width 145 height 7
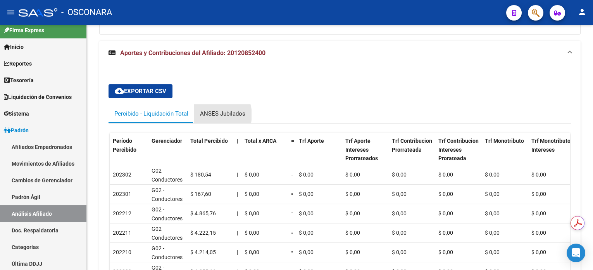
click at [212, 113] on div "ANSES Jubilados" at bounding box center [222, 113] width 45 height 9
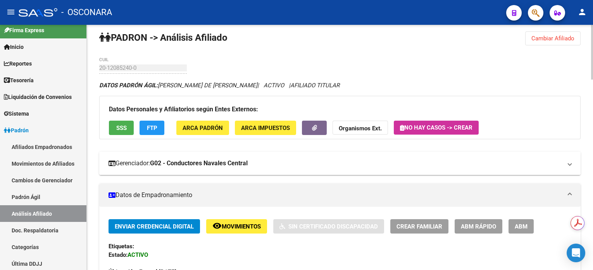
scroll to position [0, 0]
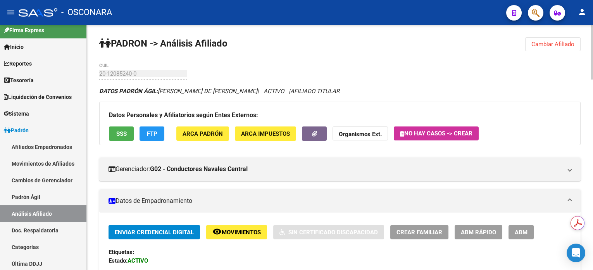
click at [548, 42] on span "Cambiar Afiliado" at bounding box center [553, 44] width 43 height 7
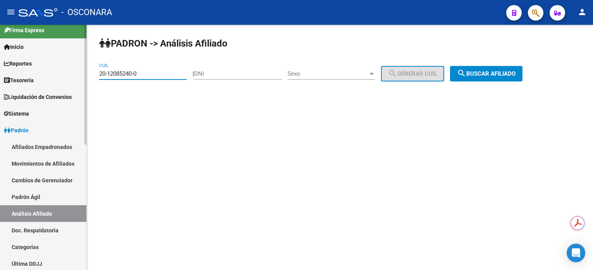
drag, startPoint x: 150, startPoint y: 74, endPoint x: 69, endPoint y: 81, distance: 81.7
click at [69, 81] on mat-sidenav-container "Firma Express Inicio Calendario SSS Instructivos Contacto OS Reportes Tablero d…" at bounding box center [296, 147] width 593 height 245
paste input "962597"
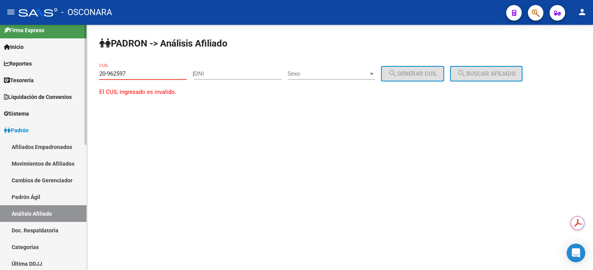
drag, startPoint x: 146, startPoint y: 76, endPoint x: 54, endPoint y: 74, distance: 91.5
click at [54, 74] on mat-sidenav-container "Firma Express Inicio Calendario SSS Instructivos Contacto OS Reportes Tablero d…" at bounding box center [296, 147] width 593 height 245
paste input "20962597-1"
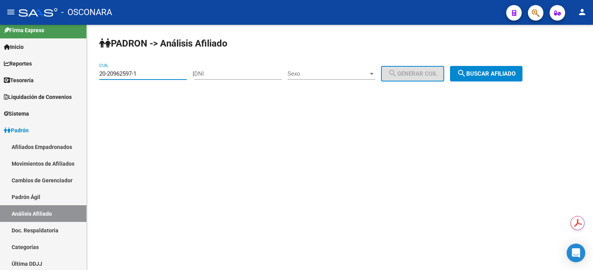
click at [479, 71] on span "search Buscar afiliado" at bounding box center [486, 73] width 59 height 7
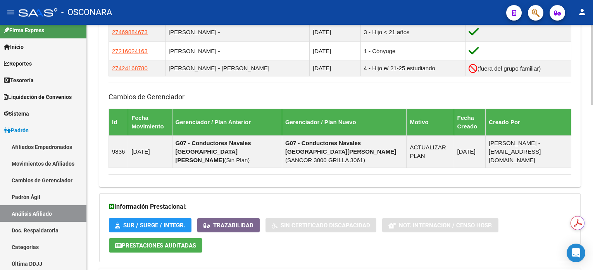
scroll to position [507, 0]
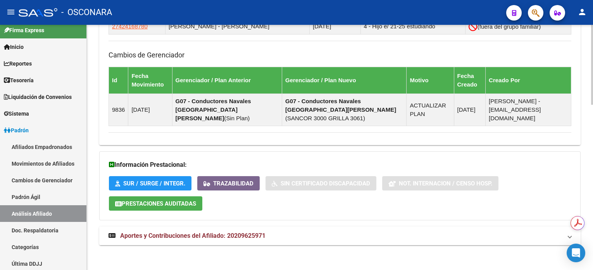
click at [200, 237] on strong "Aportes y Contribuciones del Afiliado: 20209625971" at bounding box center [187, 235] width 157 height 9
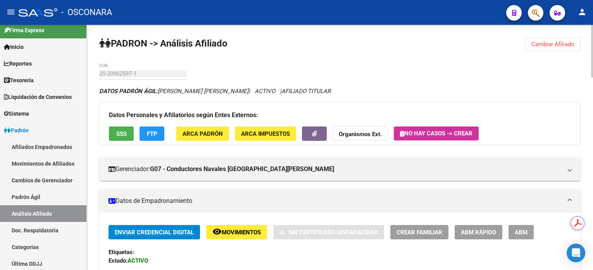
scroll to position [0, 0]
drag, startPoint x: 563, startPoint y: 48, endPoint x: 336, endPoint y: 54, distance: 226.9
click at [562, 47] on button "Cambiar Afiliado" at bounding box center [552, 44] width 55 height 14
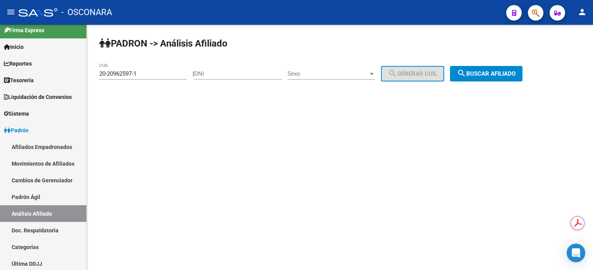
drag, startPoint x: 161, startPoint y: 78, endPoint x: 93, endPoint y: 77, distance: 67.9
click at [93, 77] on div "PADRON -> Análisis Afiliado 20-20962597-1 CUIL | DNI Sexo Sexo search Generar C…" at bounding box center [340, 65] width 506 height 81
click at [478, 75] on span "search Buscar afiliado" at bounding box center [486, 73] width 59 height 7
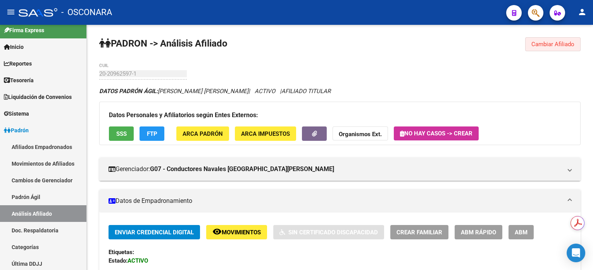
drag, startPoint x: 560, startPoint y: 46, endPoint x: 443, endPoint y: 3, distance: 124.5
click at [559, 46] on span "Cambiar Afiliado" at bounding box center [553, 44] width 43 height 7
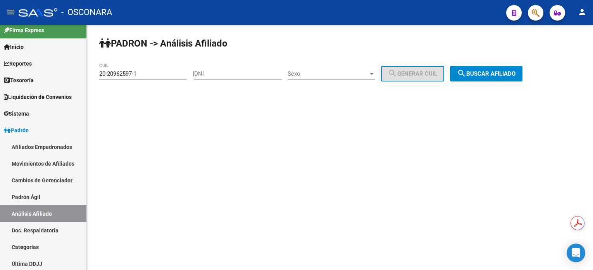
click at [157, 78] on div "20-20962597-1 CUIL" at bounding box center [143, 71] width 88 height 17
click at [157, 77] on div "20-20962597-1 CUIL" at bounding box center [143, 71] width 88 height 17
click at [156, 73] on input "20-20962597-1" at bounding box center [143, 73] width 88 height 7
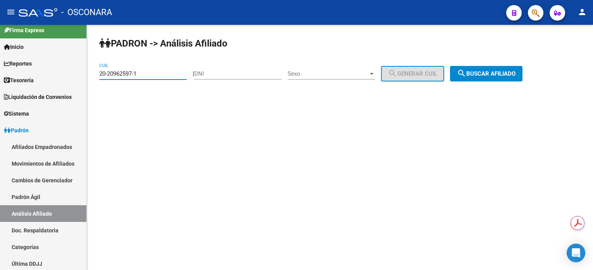
click at [156, 73] on input "20-20962597-1" at bounding box center [143, 73] width 88 height 7
paste input "12085240-0"
type input "20-12085240-0"
click at [476, 79] on button "search Buscar afiliado" at bounding box center [486, 74] width 73 height 16
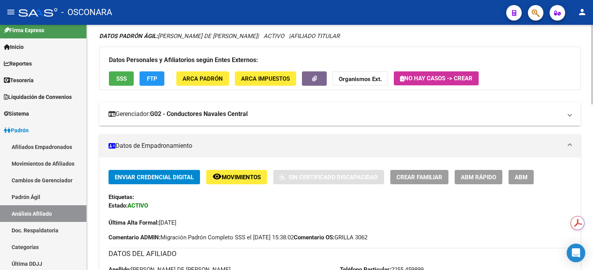
scroll to position [52, 0]
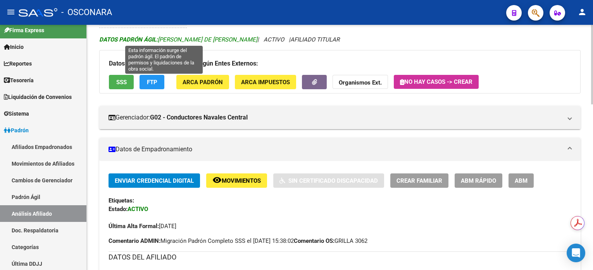
drag, startPoint x: 160, startPoint y: 40, endPoint x: 228, endPoint y: 37, distance: 67.9
click at [228, 37] on span "DATOS PADRÓN ÁGIL: [PERSON_NAME] DE [PERSON_NAME]" at bounding box center [178, 39] width 158 height 7
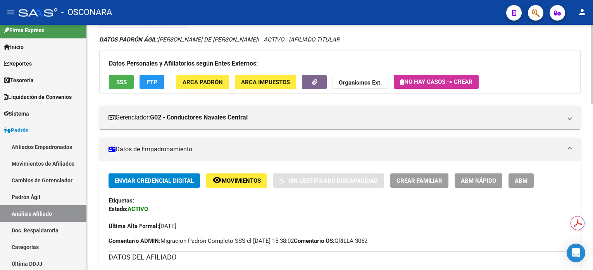
copy span "[PERSON_NAME] DE [PERSON_NAME]"
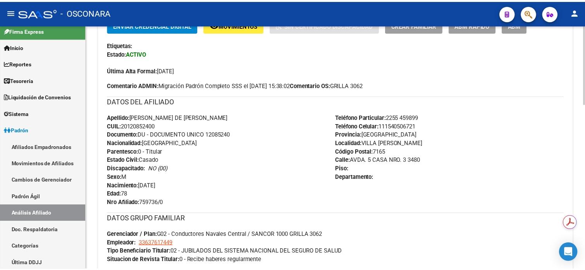
scroll to position [307, 0]
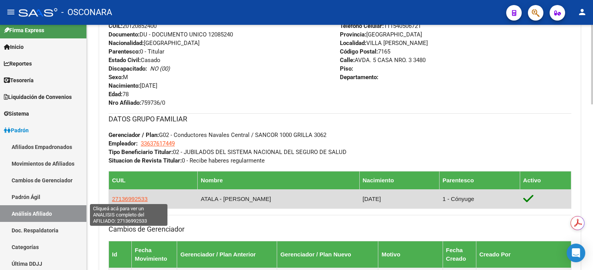
click at [128, 199] on span "27136992533" at bounding box center [130, 198] width 36 height 7
type textarea "27136992533"
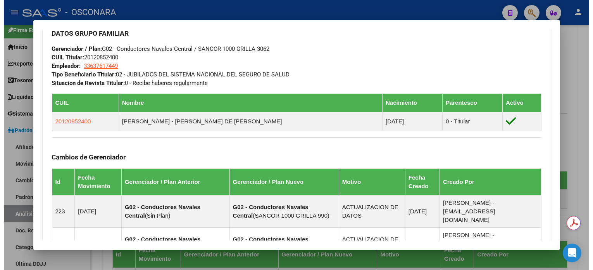
scroll to position [313, 0]
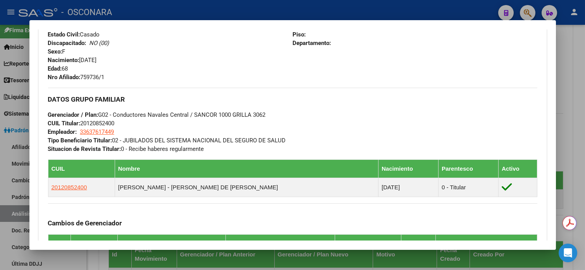
click at [568, 65] on div at bounding box center [292, 135] width 585 height 270
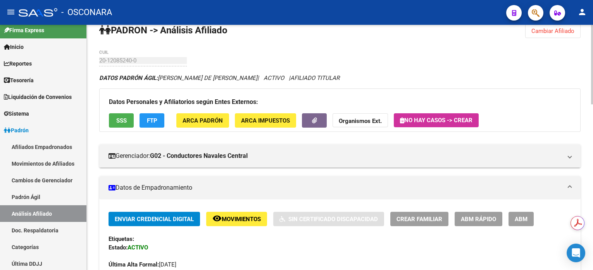
scroll to position [0, 0]
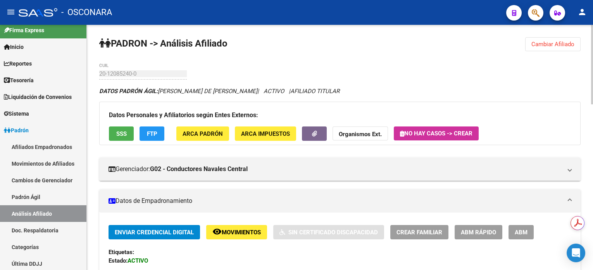
click at [537, 46] on span "Cambiar Afiliado" at bounding box center [553, 44] width 43 height 7
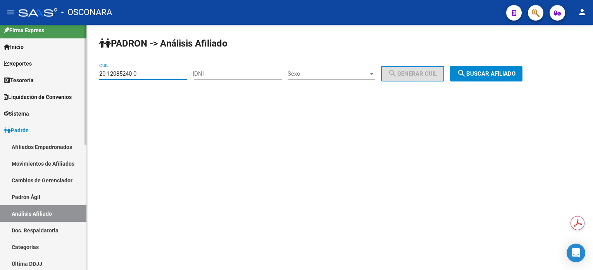
drag, startPoint x: 169, startPoint y: 74, endPoint x: 45, endPoint y: 74, distance: 123.7
click at [45, 74] on mat-sidenav-container "Firma Express Inicio Calendario SSS Instructivos Contacto OS Reportes Tablero d…" at bounding box center [296, 147] width 593 height 245
paste input "6923075-8"
type input "20-16923075-8"
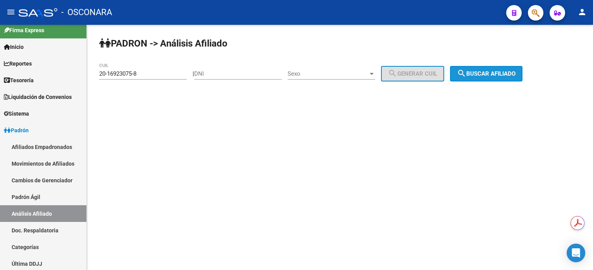
click at [476, 69] on button "search Buscar afiliado" at bounding box center [486, 74] width 73 height 16
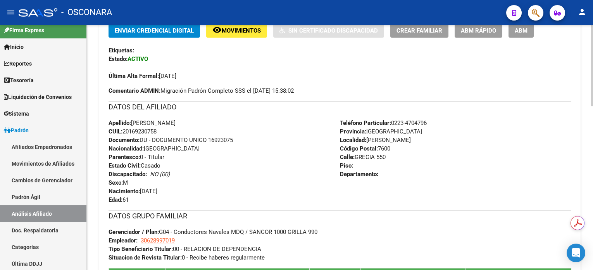
scroll to position [207, 0]
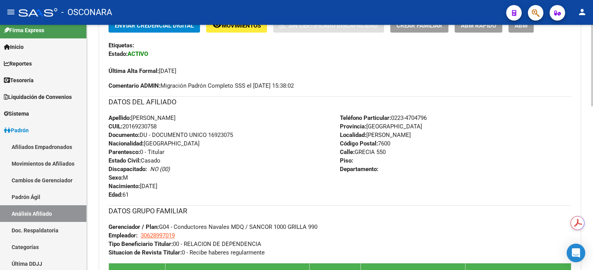
click at [240, 26] on span "Movimientos" at bounding box center [241, 25] width 39 height 7
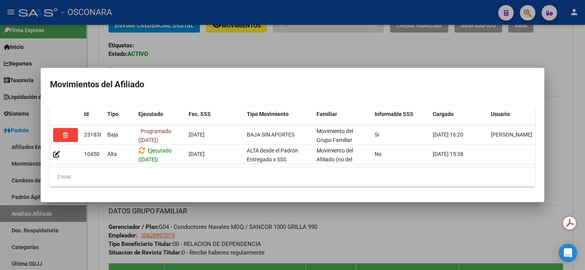
click at [570, 51] on div at bounding box center [292, 135] width 585 height 270
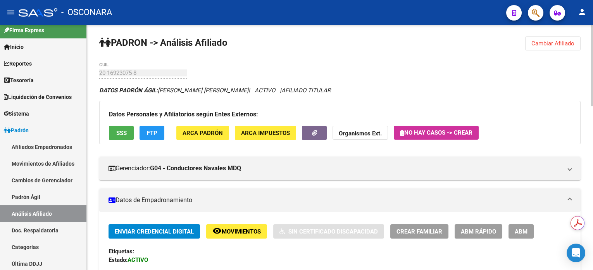
scroll to position [0, 0]
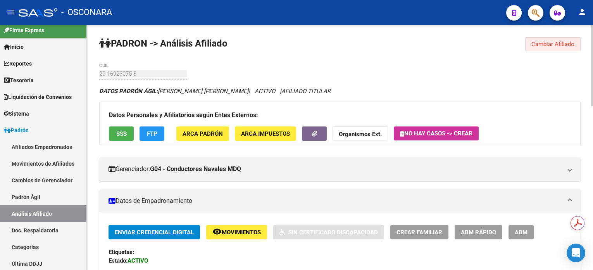
click at [549, 50] on button "Cambiar Afiliado" at bounding box center [552, 44] width 55 height 14
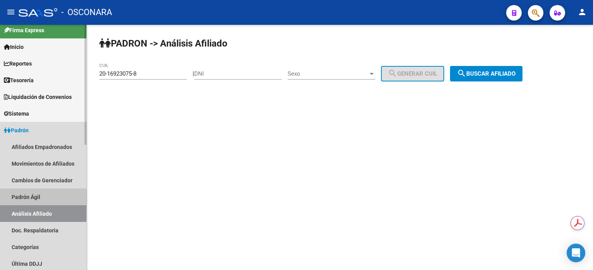
click at [30, 196] on link "Padrón Ágil" at bounding box center [43, 196] width 86 height 17
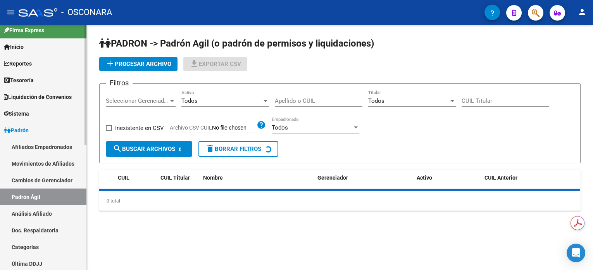
click at [37, 217] on link "Análisis Afiliado" at bounding box center [43, 213] width 86 height 17
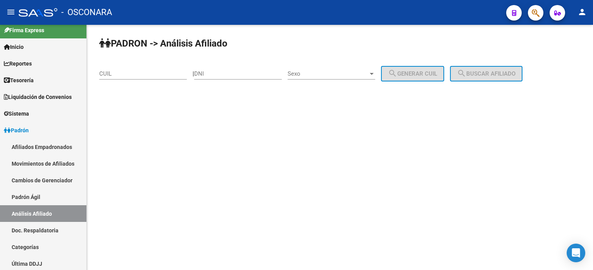
click at [155, 68] on div "CUIL" at bounding box center [143, 71] width 88 height 17
paste input "20-12085240-0"
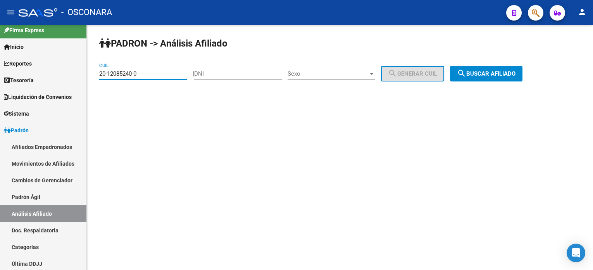
type input "20-12085240-0"
click at [510, 74] on span "search Buscar afiliado" at bounding box center [486, 73] width 59 height 7
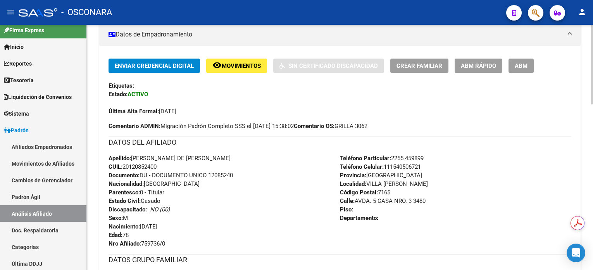
scroll to position [103, 0]
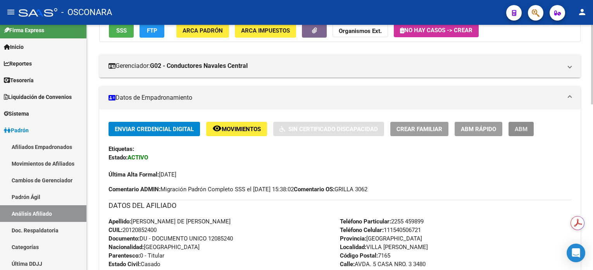
click at [531, 130] on button "ABM" at bounding box center [521, 129] width 25 height 14
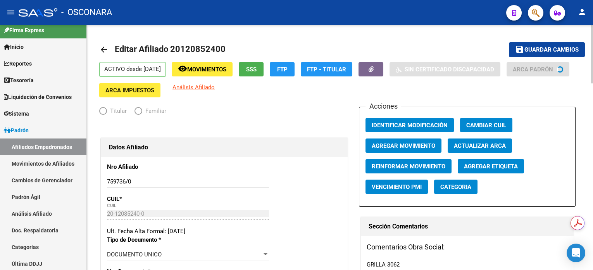
radio input "true"
type input "33-63761744-9"
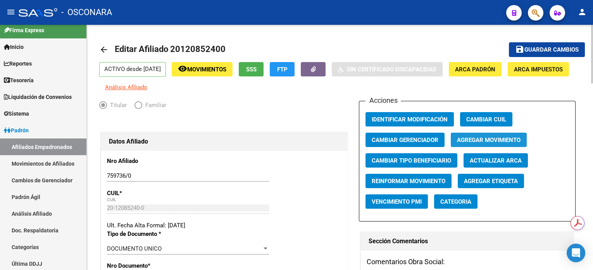
click at [510, 143] on span "Agregar Movimiento" at bounding box center [489, 139] width 64 height 7
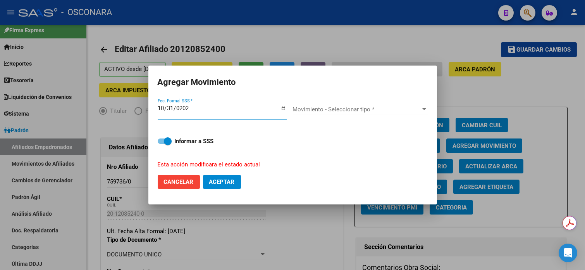
type input "[DATE]"
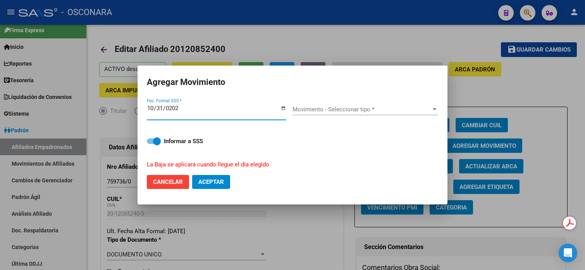
click at [354, 112] on span "Movimiento - Seleccionar tipo *" at bounding box center [362, 109] width 139 height 7
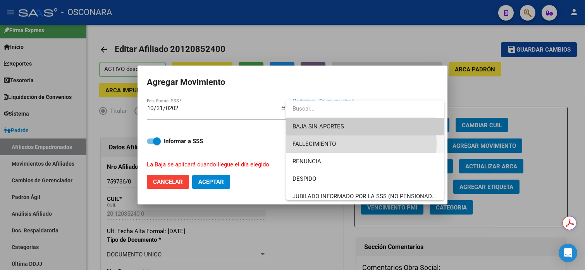
click at [337, 144] on span "FALLECIMIENTO" at bounding box center [365, 143] width 145 height 17
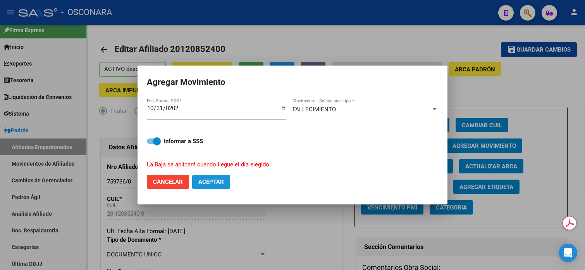
click at [212, 187] on button "Aceptar" at bounding box center [211, 182] width 38 height 14
checkbox input "false"
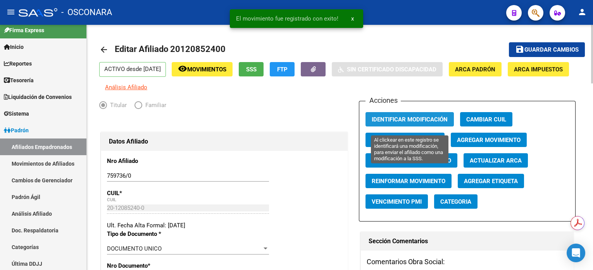
click at [435, 123] on span "Identificar Modificación" at bounding box center [410, 119] width 76 height 7
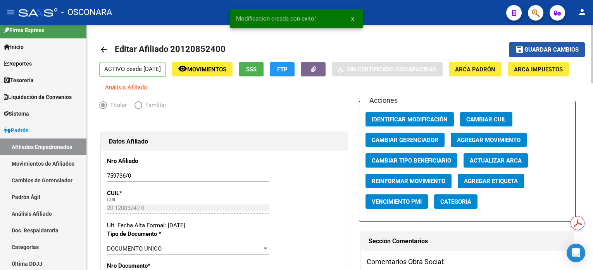
click at [540, 48] on span "Guardar cambios" at bounding box center [552, 50] width 54 height 7
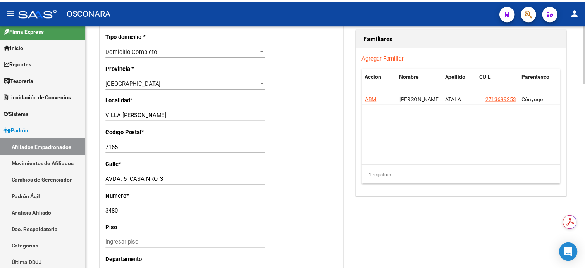
scroll to position [620, 0]
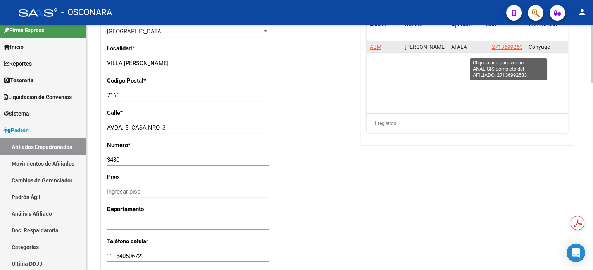
click at [511, 50] on span "27136992533" at bounding box center [509, 47] width 34 height 6
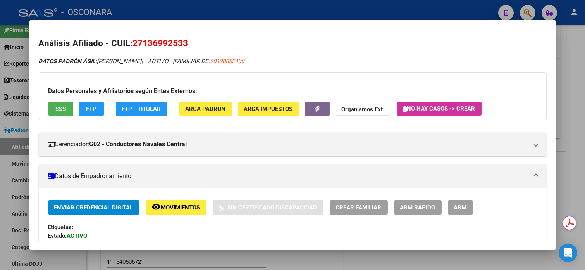
click at [180, 206] on span "Movimientos" at bounding box center [180, 207] width 39 height 7
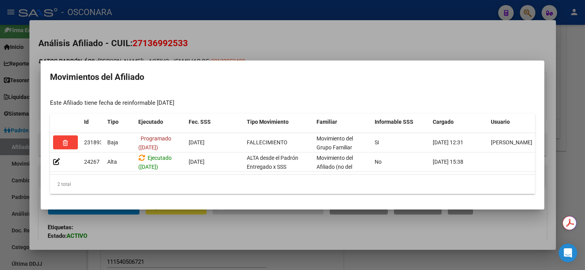
click at [329, 6] on div at bounding box center [292, 135] width 585 height 270
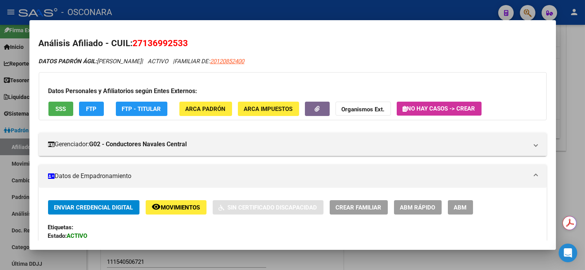
scroll to position [52, 0]
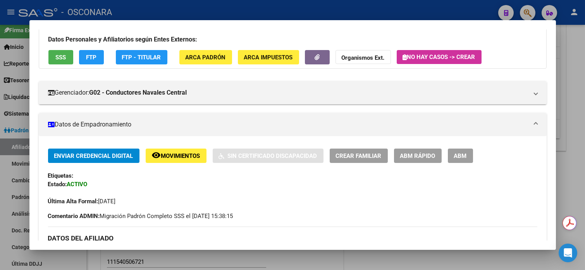
click at [461, 150] on button "ABM" at bounding box center [460, 156] width 25 height 14
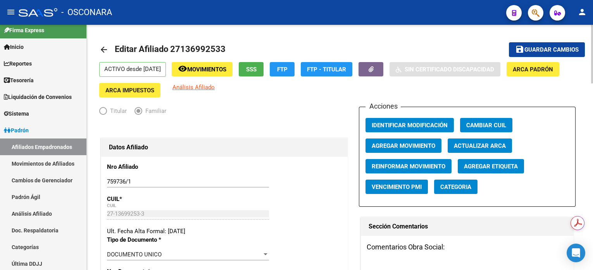
click at [413, 147] on span "Agregar Movimiento" at bounding box center [404, 145] width 64 height 7
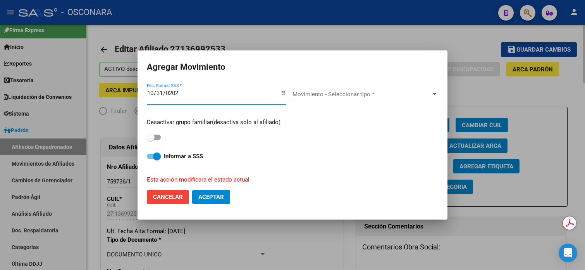
type input "[DATE]"
click at [395, 95] on span "Movimiento - Seleccionar tipo *" at bounding box center [362, 94] width 139 height 7
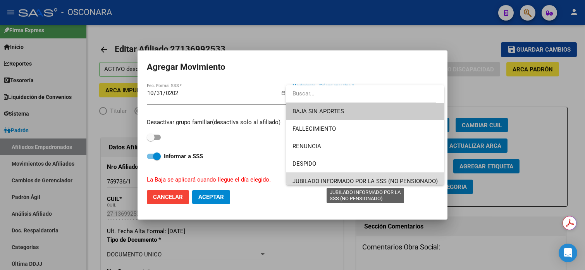
click at [370, 178] on span "JUBILADO INFORMADO POR LA SSS (NO PENSIONADO)" at bounding box center [365, 181] width 145 height 7
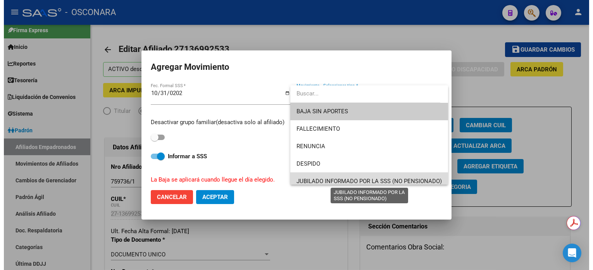
scroll to position [5, 0]
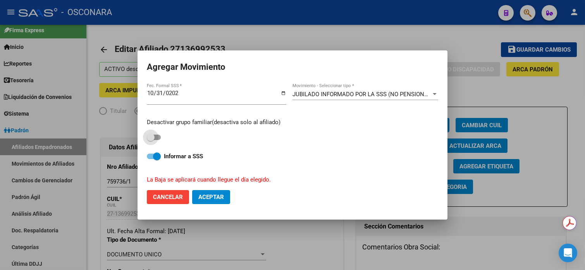
click at [154, 140] on span at bounding box center [151, 137] width 8 height 8
click at [151, 140] on input "checkbox" at bounding box center [150, 140] width 0 height 0
checkbox input "true"
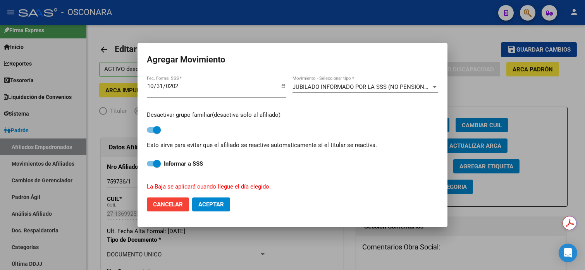
click at [224, 202] on button "Aceptar" at bounding box center [211, 204] width 38 height 14
checkbox input "false"
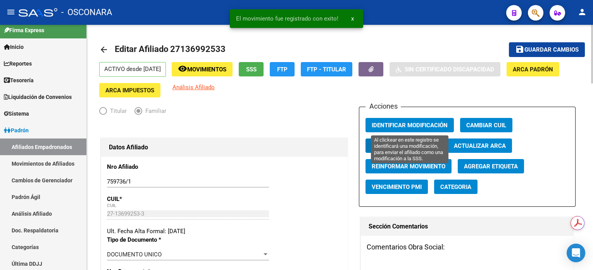
click at [425, 124] on span "Identificar Modificación" at bounding box center [410, 125] width 76 height 7
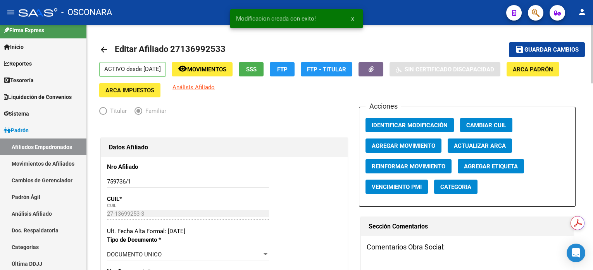
click at [525, 48] on span "Guardar cambios" at bounding box center [552, 50] width 54 height 7
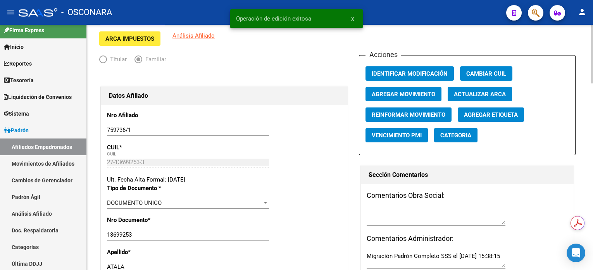
scroll to position [0, 0]
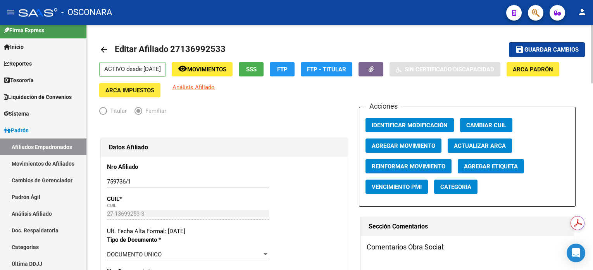
click at [234, 77] on div "ACTIVO desde [DATE] remove_red_eye Movimientos SSS FTP FTP - Titular Sin Certif…" at bounding box center [340, 79] width 482 height 35
click at [226, 69] on span "Movimientos" at bounding box center [206, 69] width 39 height 7
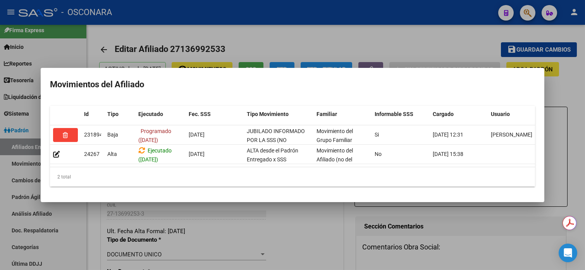
click at [433, 36] on div at bounding box center [292, 135] width 585 height 270
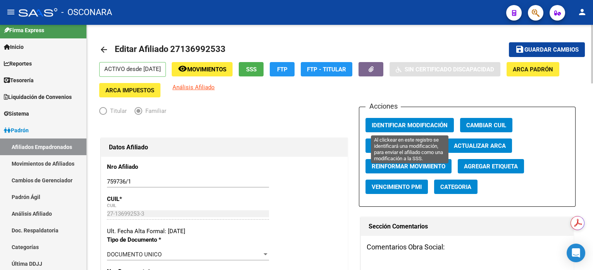
click at [454, 127] on button "Identificar Modificación" at bounding box center [410, 125] width 88 height 14
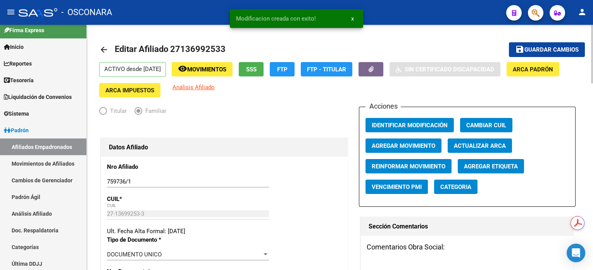
click at [554, 56] on button "save Guardar cambios" at bounding box center [547, 49] width 76 height 14
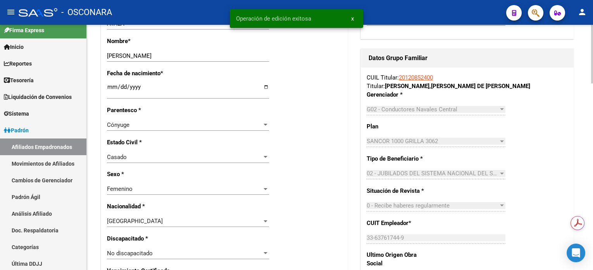
scroll to position [310, 0]
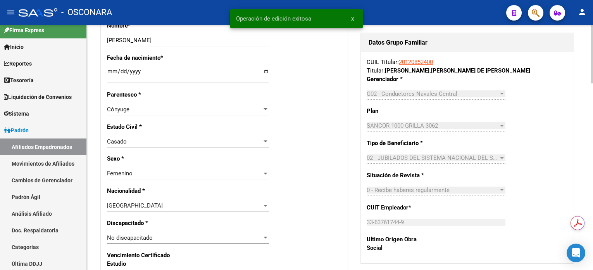
click at [416, 64] on link "20120852400" at bounding box center [416, 62] width 34 height 7
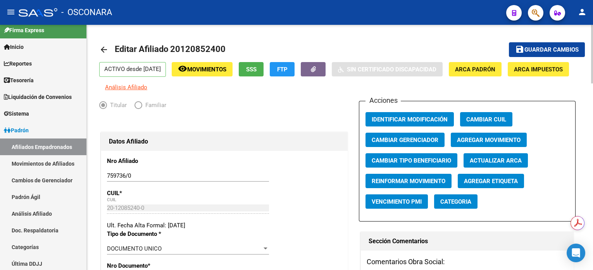
click at [197, 45] on span "Editar Afiliado 20120852400" at bounding box center [170, 49] width 111 height 10
copy h1 "20120852400"
click at [36, 214] on link "Análisis Afiliado" at bounding box center [43, 213] width 86 height 17
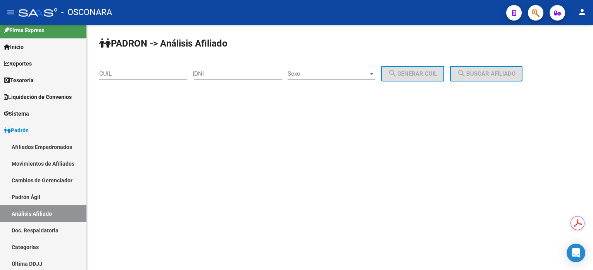
click at [133, 67] on div "CUIL" at bounding box center [143, 71] width 88 height 17
paste input "20-12085240-0"
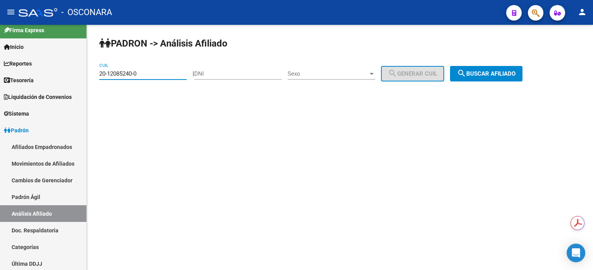
type input "20-12085240-0"
click at [516, 76] on span "search Buscar afiliado" at bounding box center [486, 73] width 59 height 7
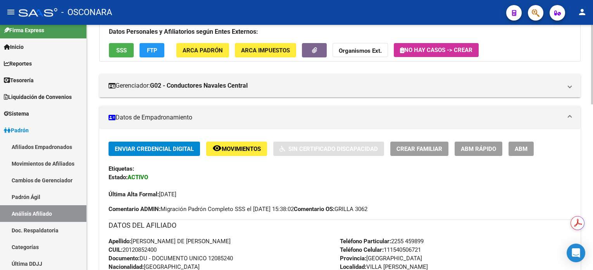
scroll to position [52, 0]
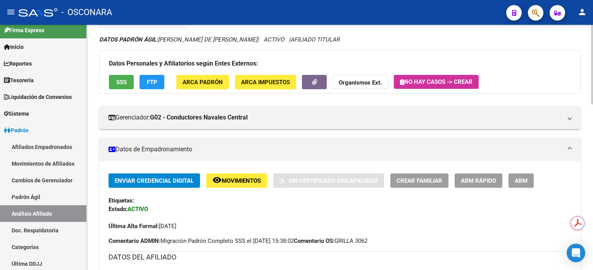
click at [221, 182] on mat-icon "remove_red_eye" at bounding box center [216, 179] width 9 height 9
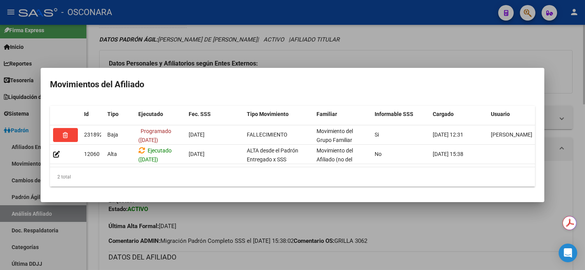
click at [425, 36] on div at bounding box center [292, 135] width 585 height 270
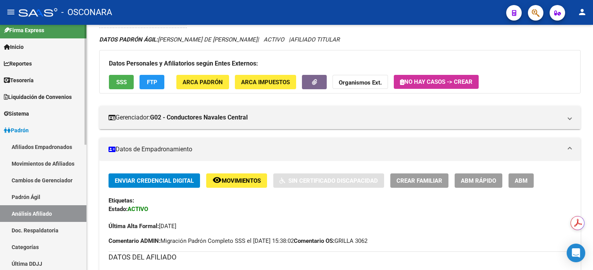
click at [28, 232] on link "Doc. Respaldatoria" at bounding box center [43, 230] width 86 height 17
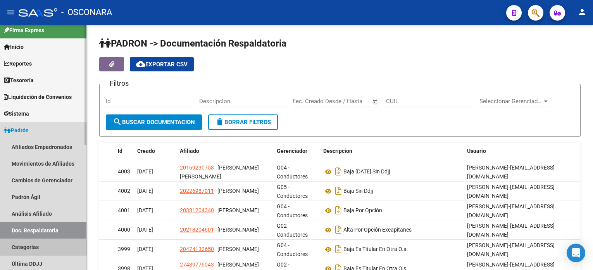
click at [30, 249] on link "Categorías" at bounding box center [43, 246] width 86 height 17
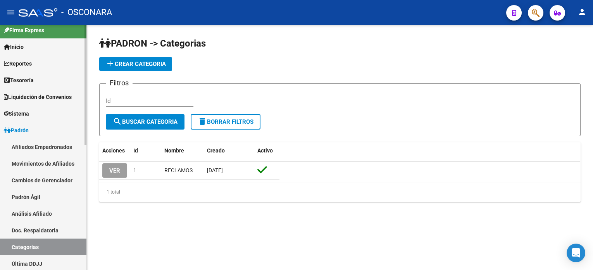
click at [40, 204] on link "Padrón Ágil" at bounding box center [43, 196] width 86 height 17
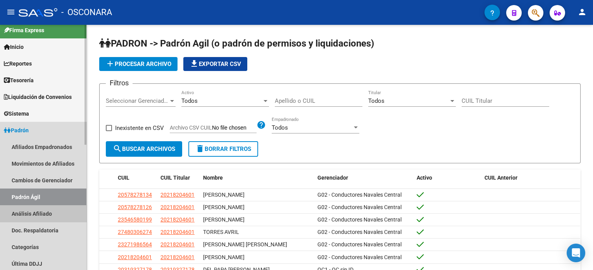
click at [50, 213] on link "Análisis Afiliado" at bounding box center [43, 213] width 86 height 17
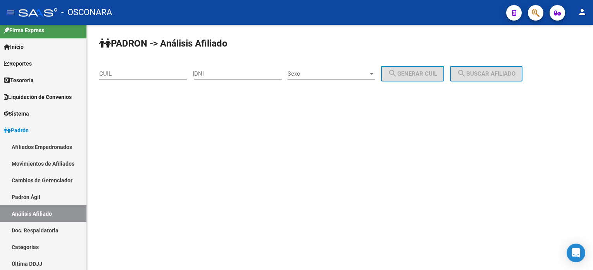
click at [186, 73] on input "CUIL" at bounding box center [143, 73] width 88 height 7
paste input "27-02837621-4"
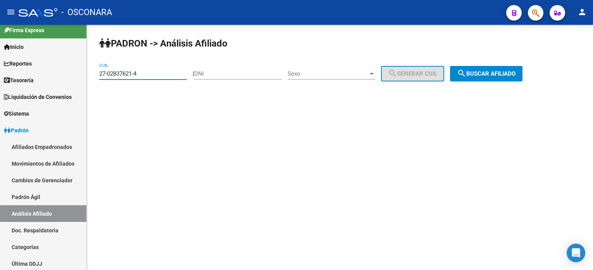
type input "27-02837621-4"
click at [504, 70] on span "search Buscar afiliado" at bounding box center [486, 73] width 59 height 7
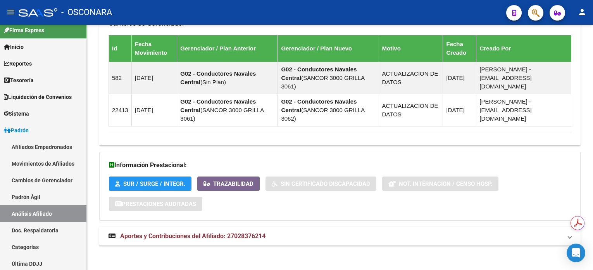
scroll to position [485, 0]
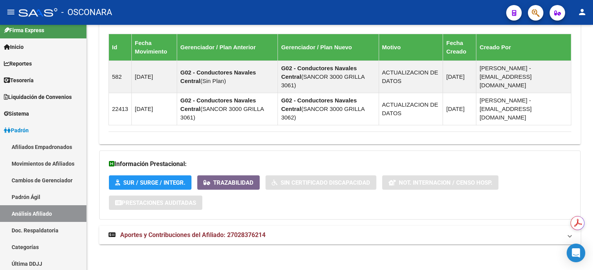
click at [204, 232] on span "Aportes y Contribuciones del Afiliado: 27028376214" at bounding box center [192, 234] width 145 height 7
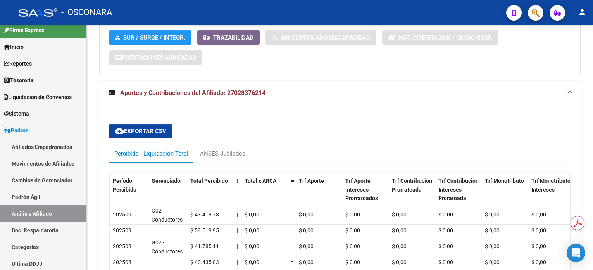
scroll to position [744, 0]
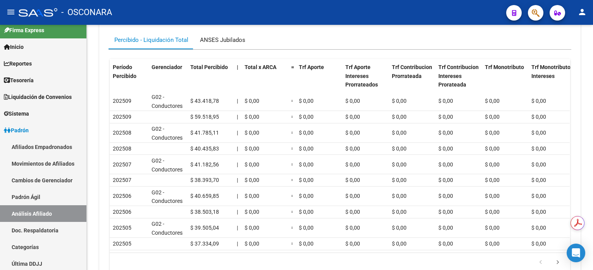
click at [228, 36] on div "ANSES Jubilados" at bounding box center [222, 40] width 45 height 9
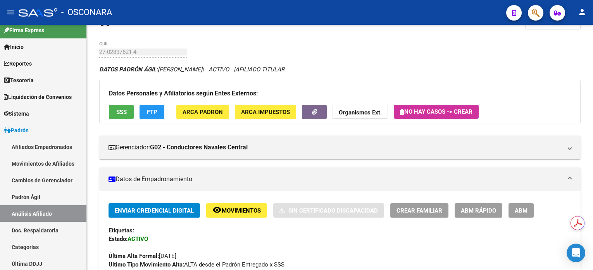
scroll to position [0, 0]
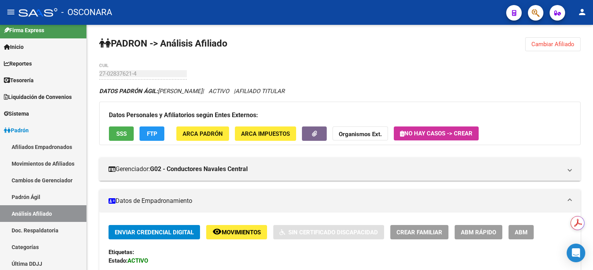
click at [585, 62] on div at bounding box center [592, 53] width 2 height 56
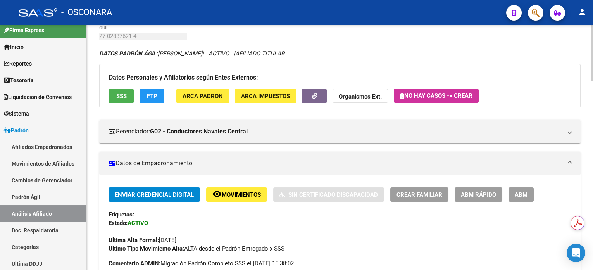
scroll to position [104, 0]
